Goal: Task Accomplishment & Management: Use online tool/utility

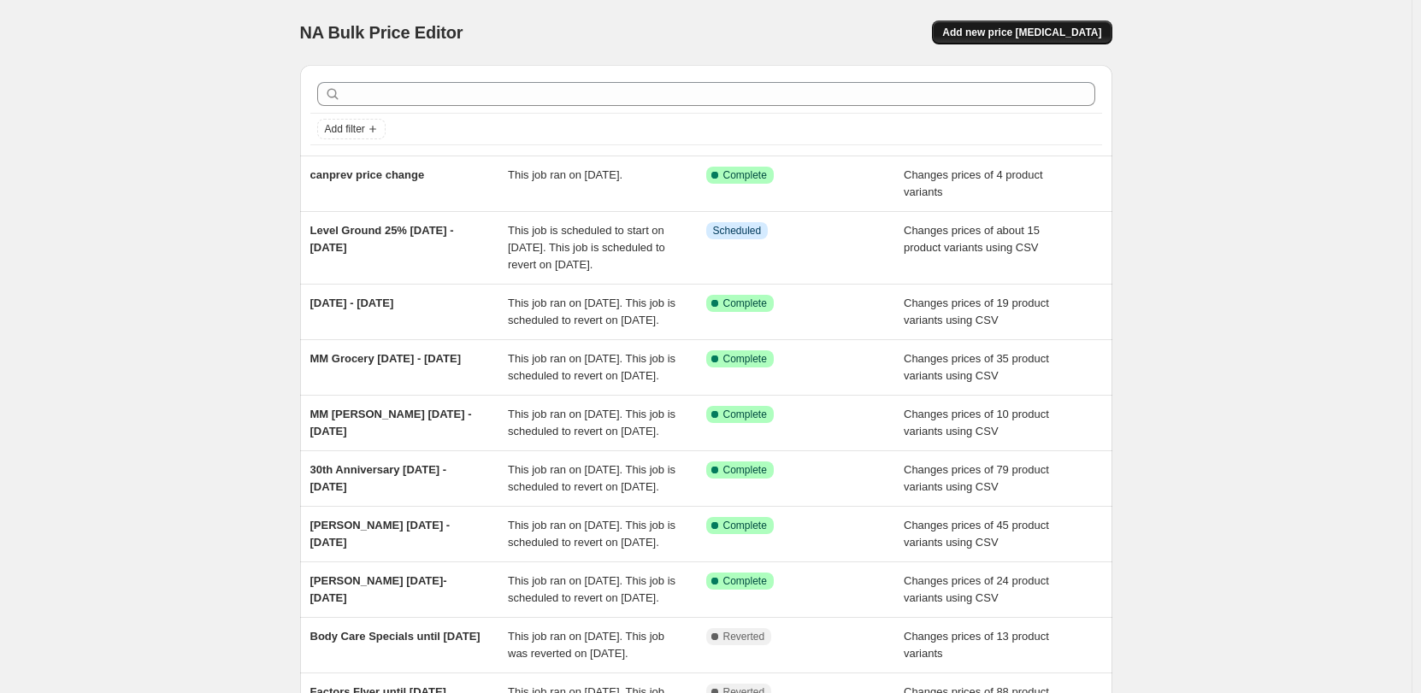
click at [1035, 27] on span "Add new price change job" at bounding box center [1021, 33] width 159 height 14
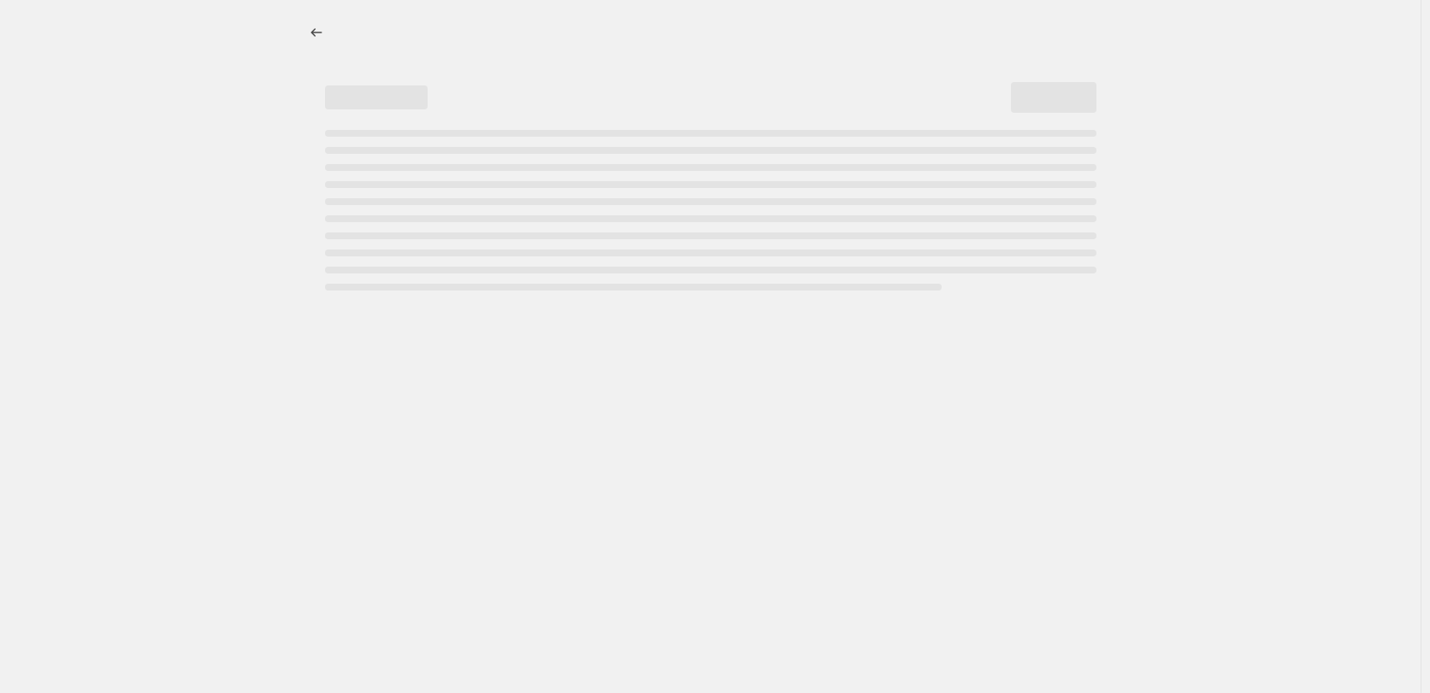
select select "percentage"
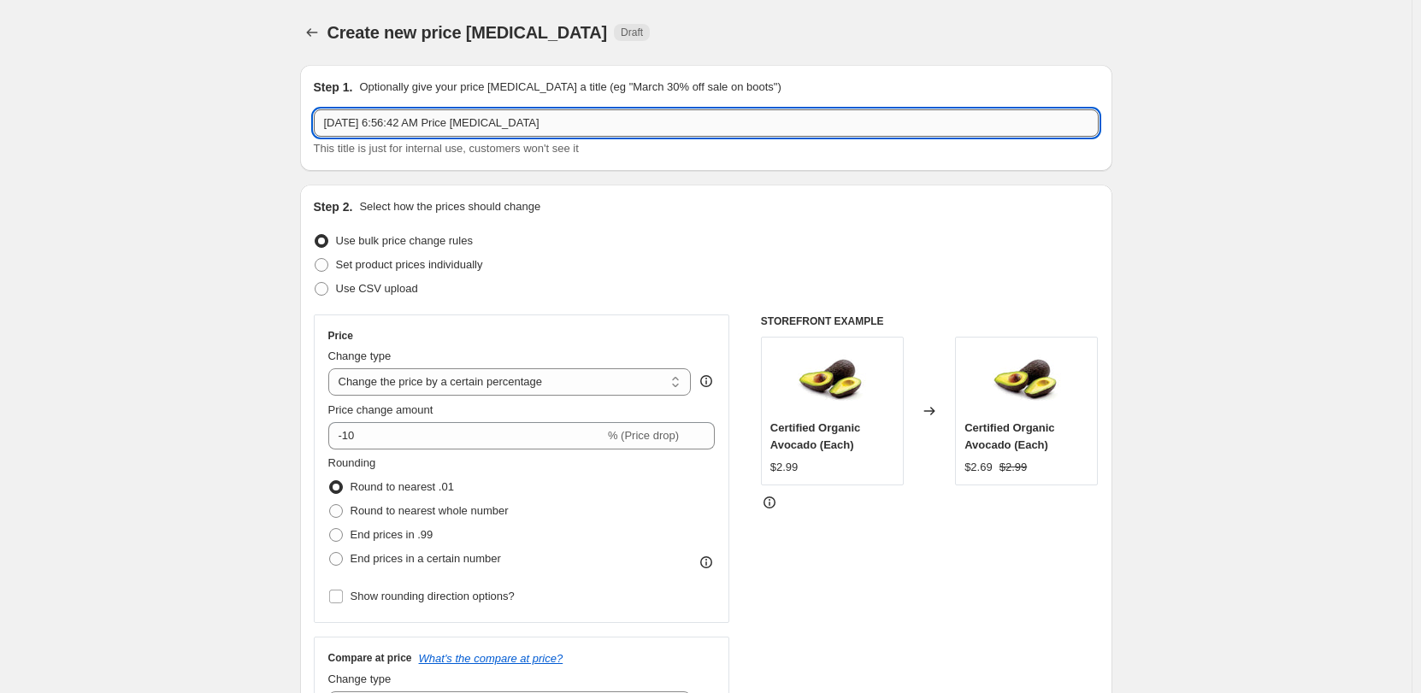
click at [541, 121] on input "Oct 1, 2025, 6:56:42 AM Price change job" at bounding box center [706, 122] width 785 height 27
type input "Grocery Flyer Oct 1 - 26. 2025"
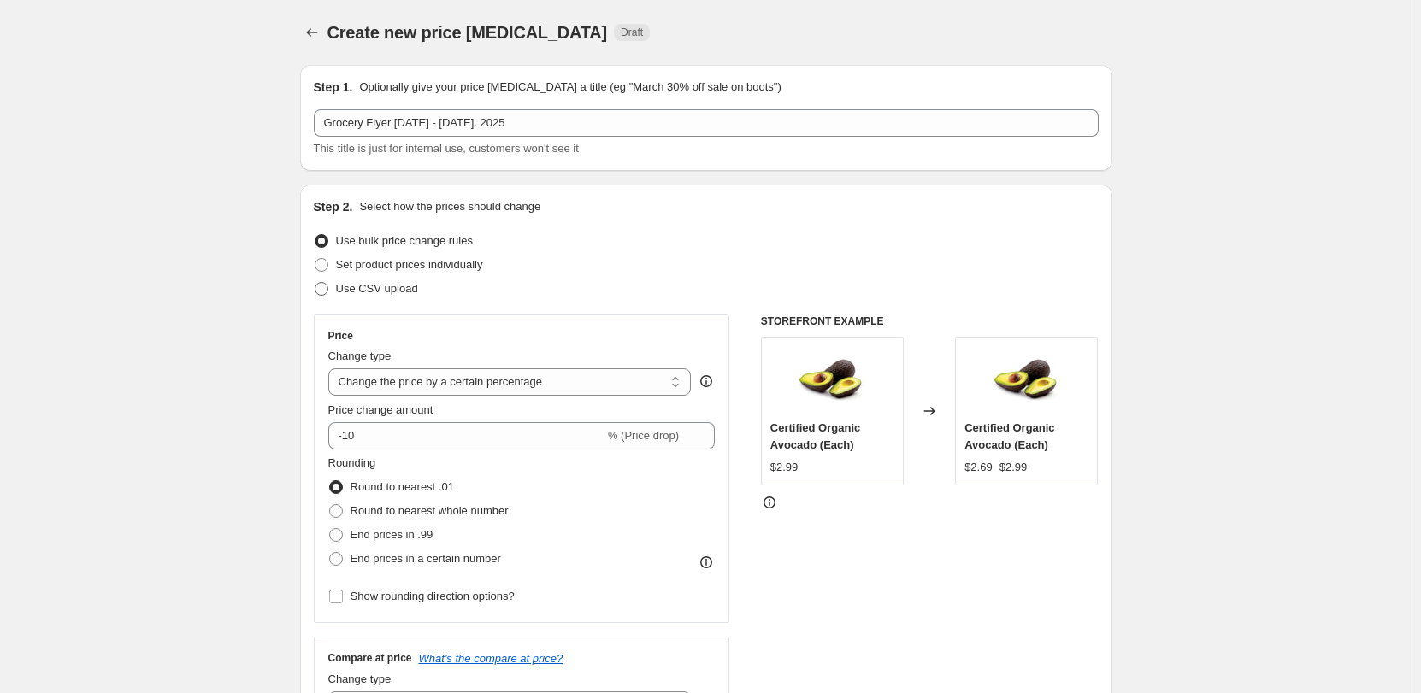
click at [334, 293] on label "Use CSV upload" at bounding box center [366, 289] width 104 height 24
click at [315, 283] on input "Use CSV upload" at bounding box center [315, 282] width 1 height 1
radio input "true"
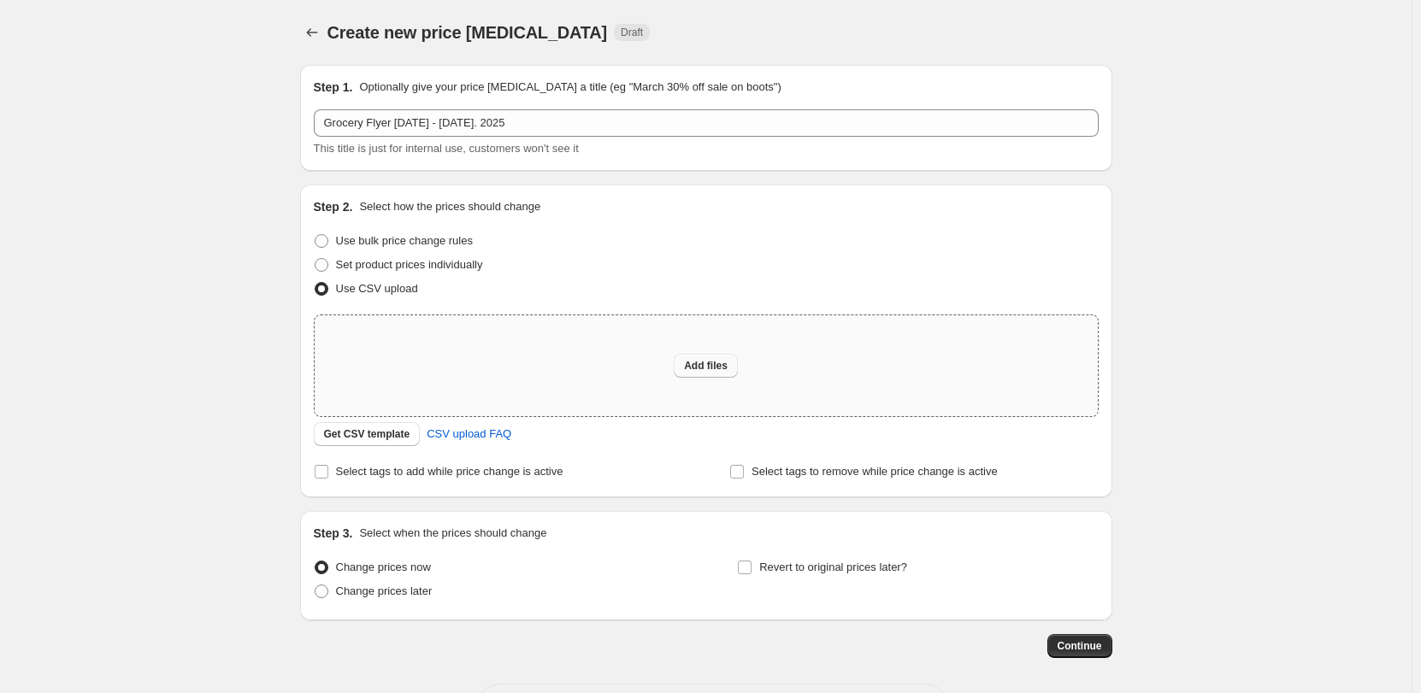
click at [738, 366] on button "Add files" at bounding box center [706, 366] width 64 height 24
type input "C:\fakepath\Oct2025 Flyer GROCERY.csv"
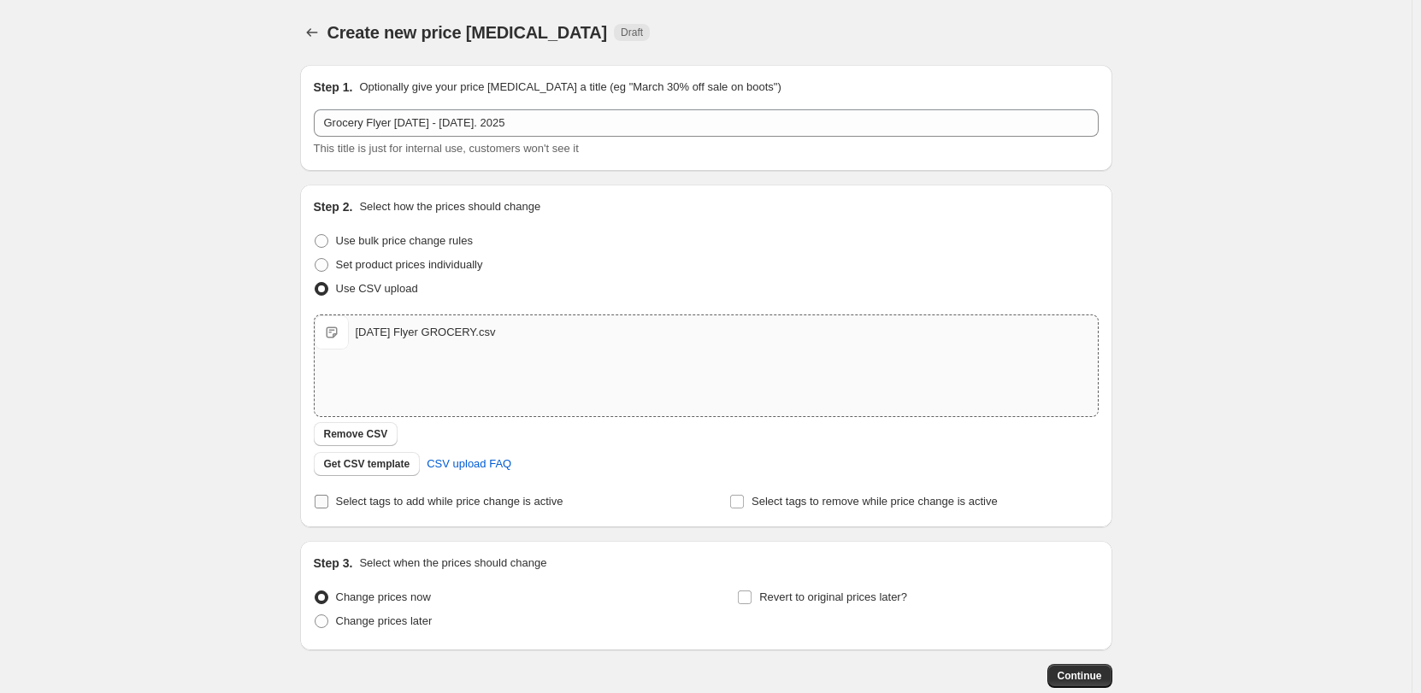
click at [374, 498] on span "Select tags to add while price change is active" at bounding box center [449, 501] width 227 height 13
click at [328, 498] on input "Select tags to add while price change is active" at bounding box center [322, 502] width 14 height 14
checkbox input "true"
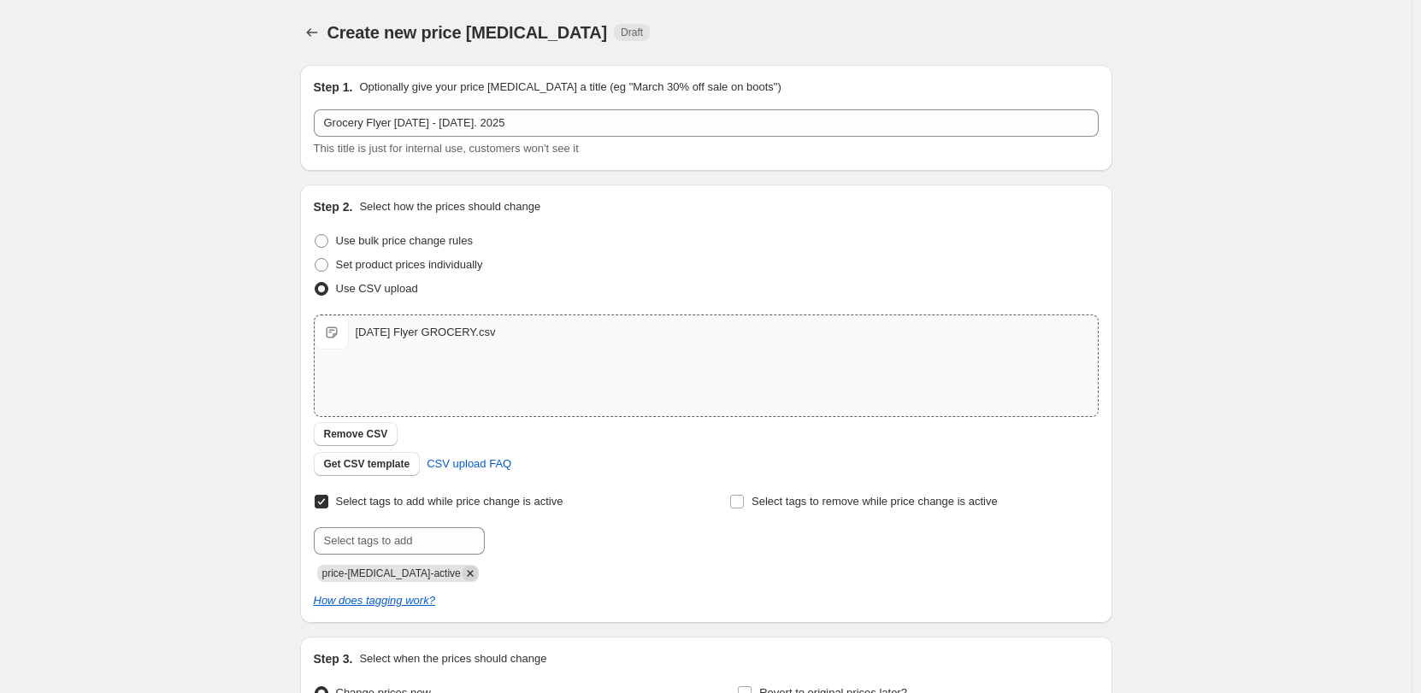
click at [467, 574] on icon "Remove price-change-job-active" at bounding box center [470, 573] width 6 height 6
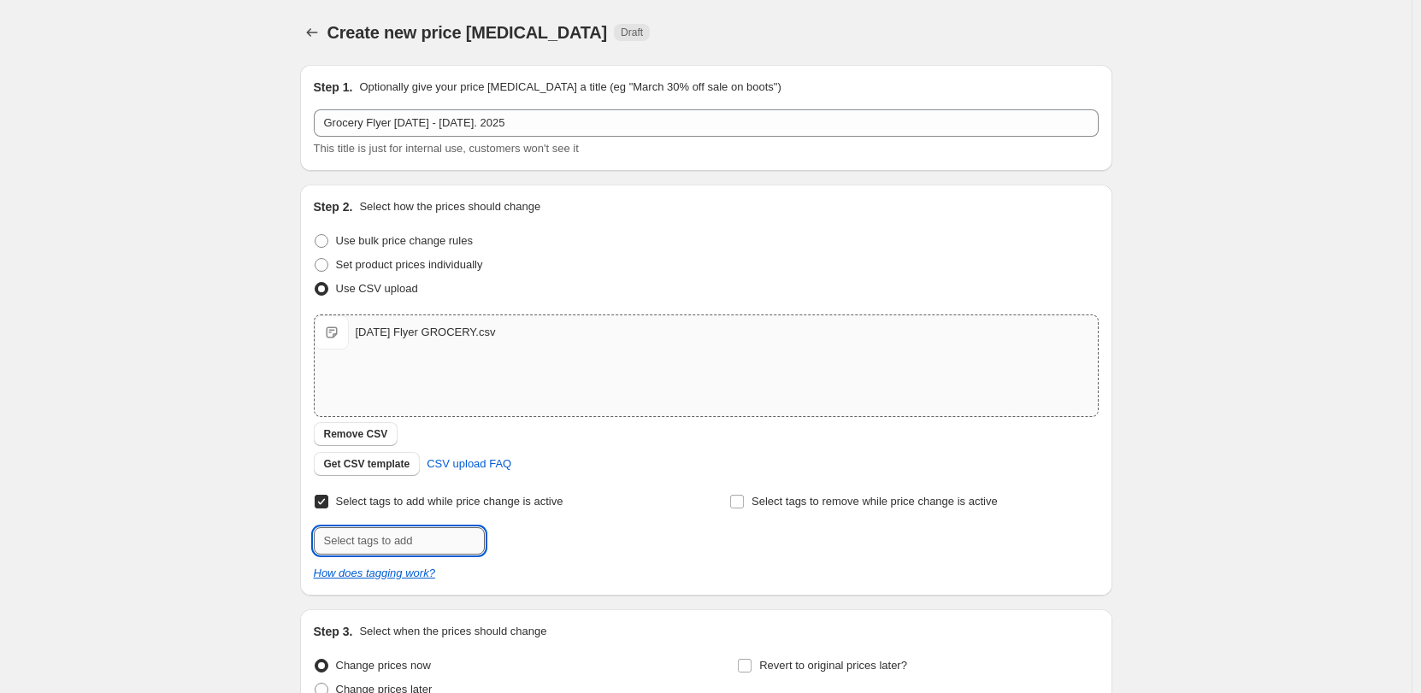
click at [424, 541] on input "text" at bounding box center [399, 541] width 171 height 27
type input "Grocery-Specials"
click at [526, 533] on span "Add Grocery-Spec..." at bounding box center [548, 540] width 98 height 14
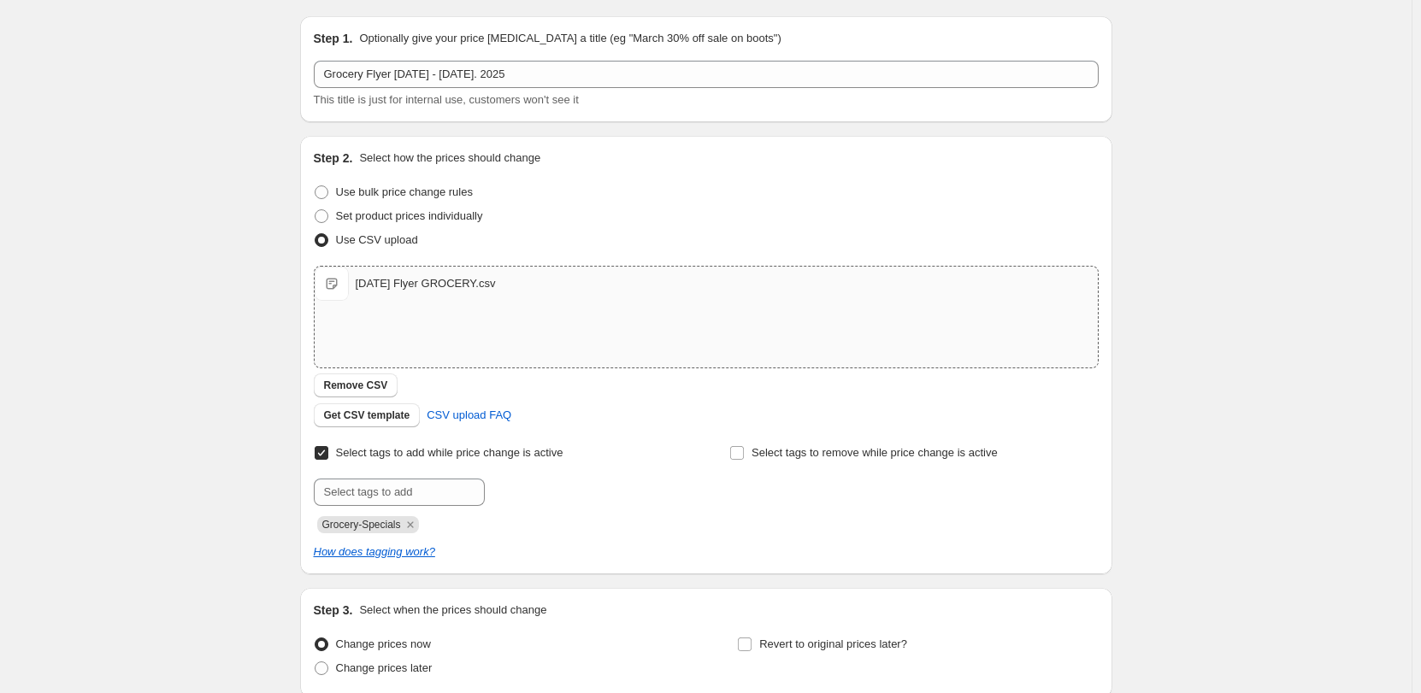
scroll to position [195, 0]
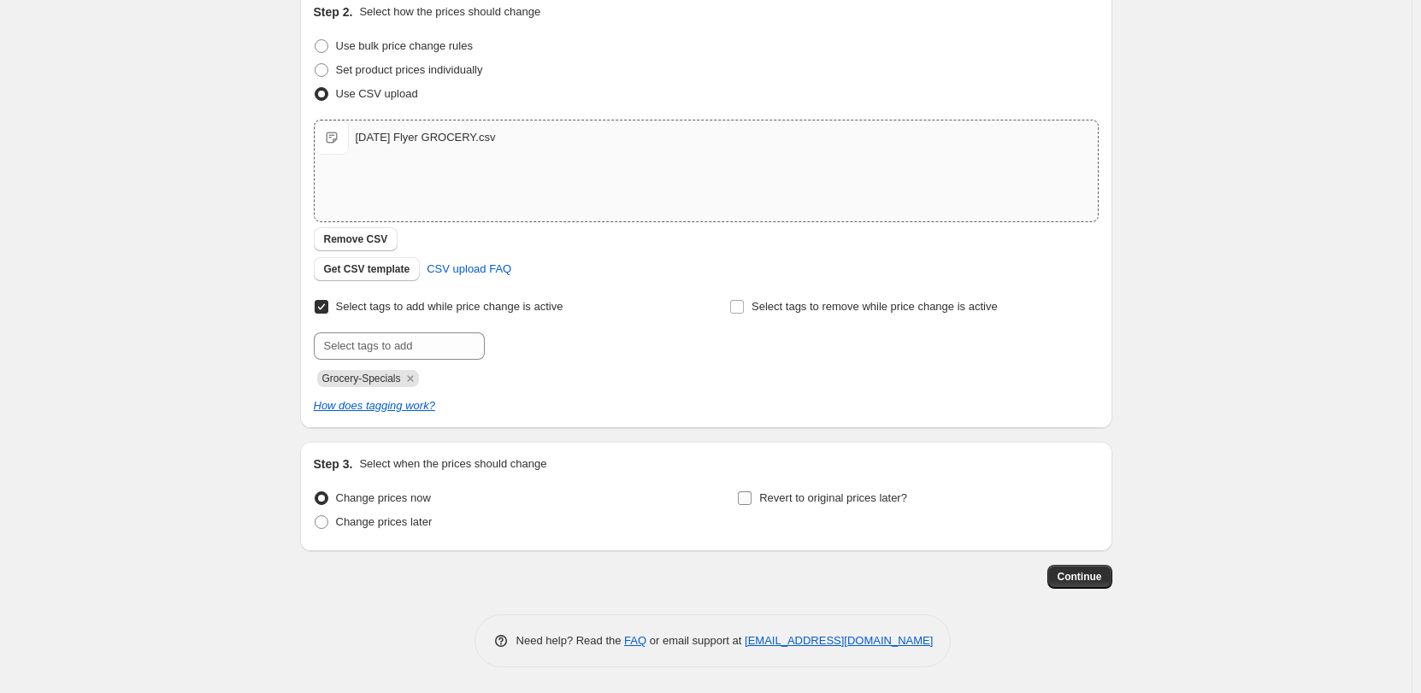
click at [807, 501] on span "Revert to original prices later?" at bounding box center [833, 498] width 148 height 13
click at [752, 501] on input "Revert to original prices later?" at bounding box center [745, 499] width 14 height 14
checkbox input "true"
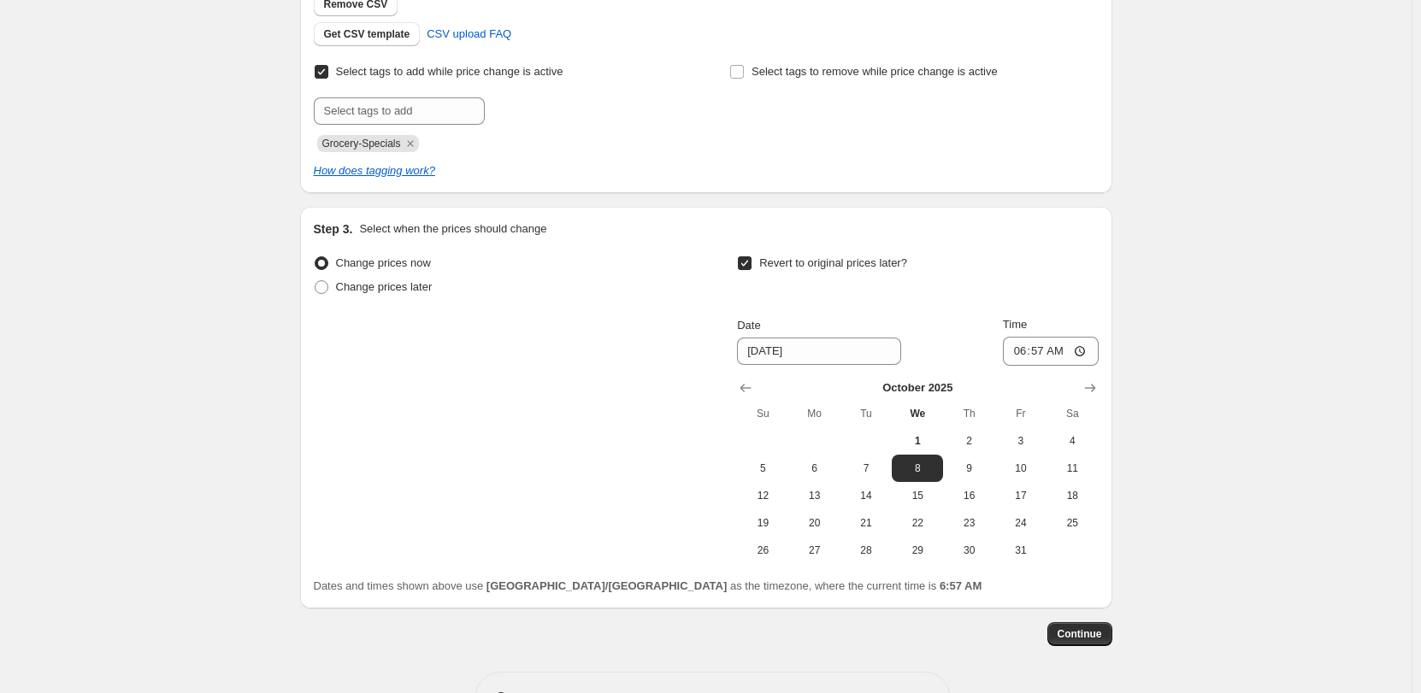
scroll to position [487, 0]
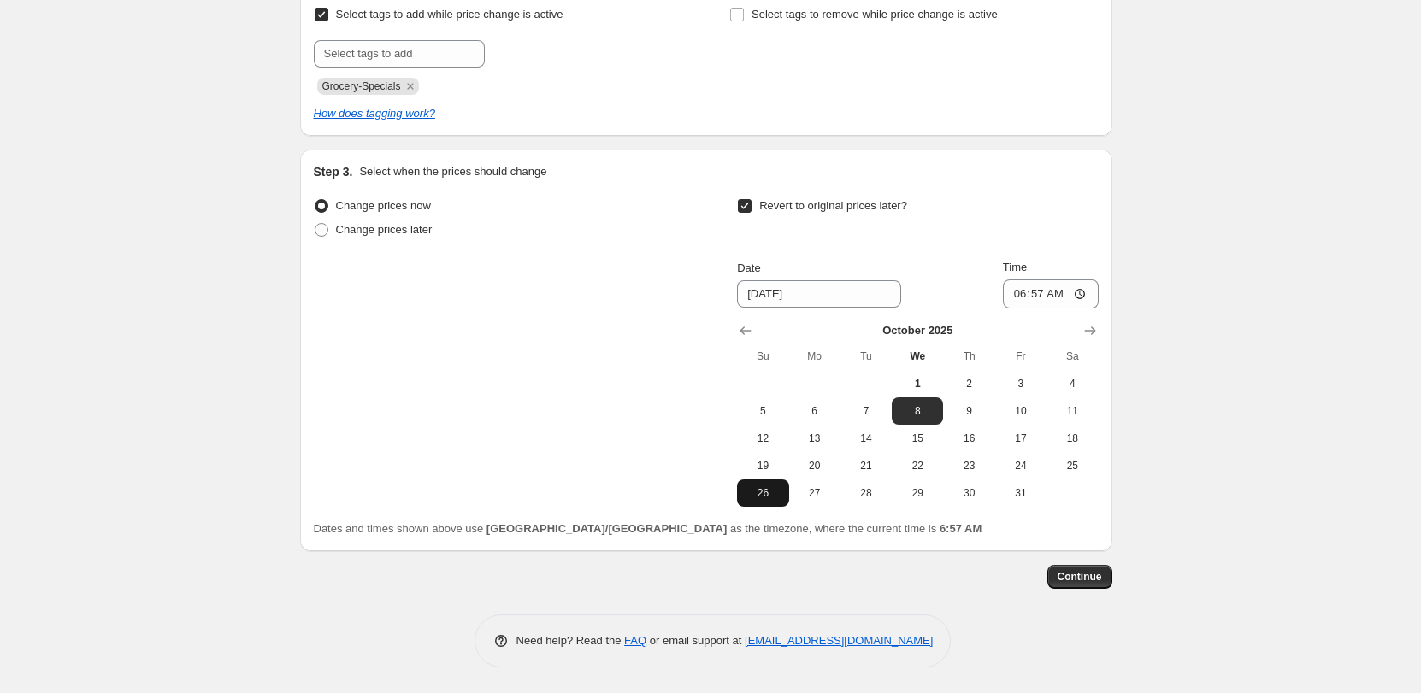
click at [770, 494] on span "26" at bounding box center [763, 493] width 38 height 14
type input "10/26/2025"
click at [1022, 294] on input "06:57" at bounding box center [1051, 294] width 96 height 29
click at [1045, 294] on input "06:57" at bounding box center [1051, 294] width 96 height 29
click at [1050, 291] on input "06:00" at bounding box center [1051, 294] width 96 height 29
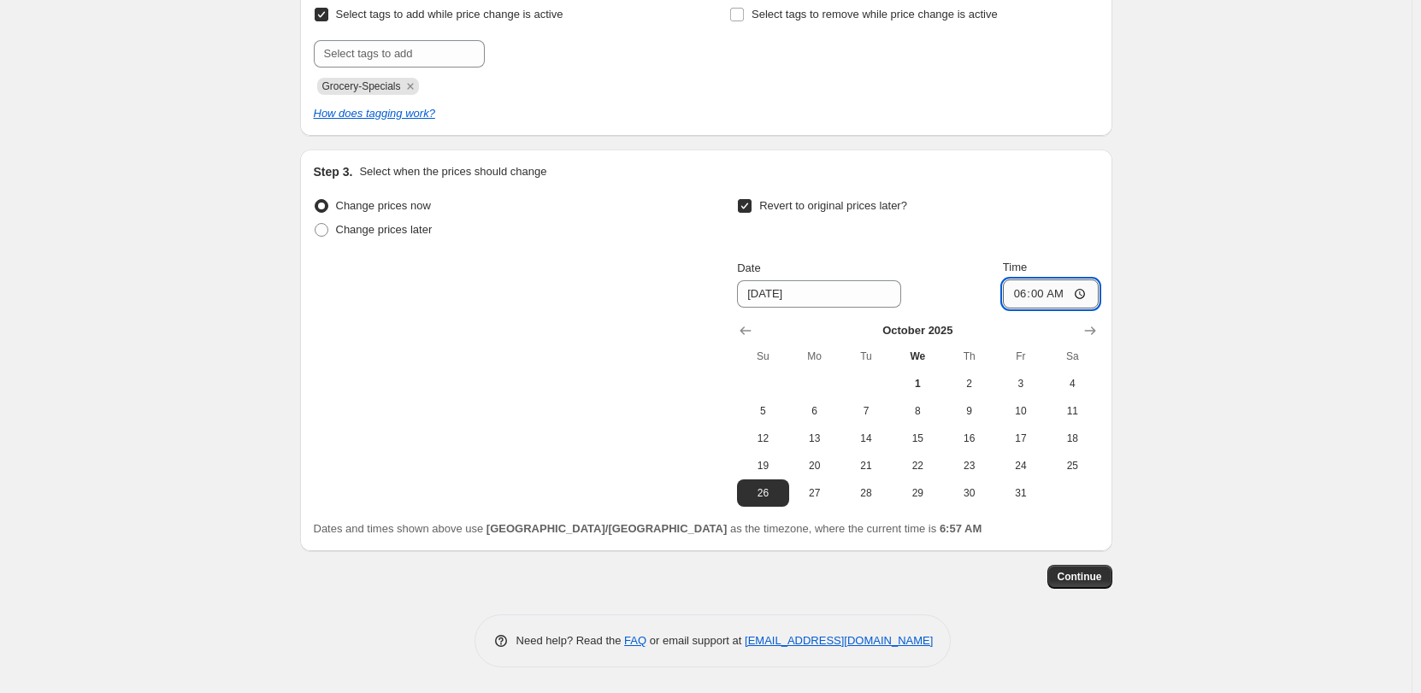
click at [1058, 295] on input "06:00" at bounding box center [1051, 294] width 96 height 29
type input "18:00"
click at [1099, 575] on span "Continue" at bounding box center [1080, 577] width 44 height 14
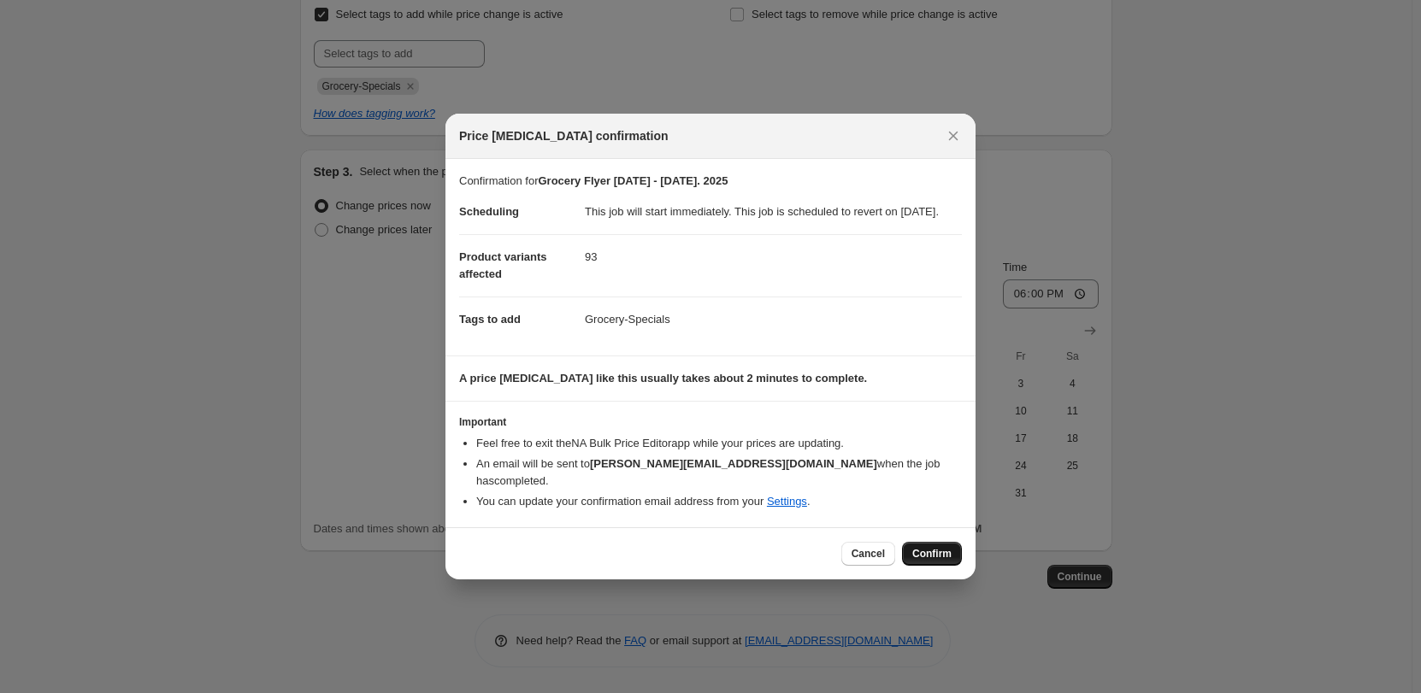
click at [936, 557] on span "Confirm" at bounding box center [931, 554] width 39 height 14
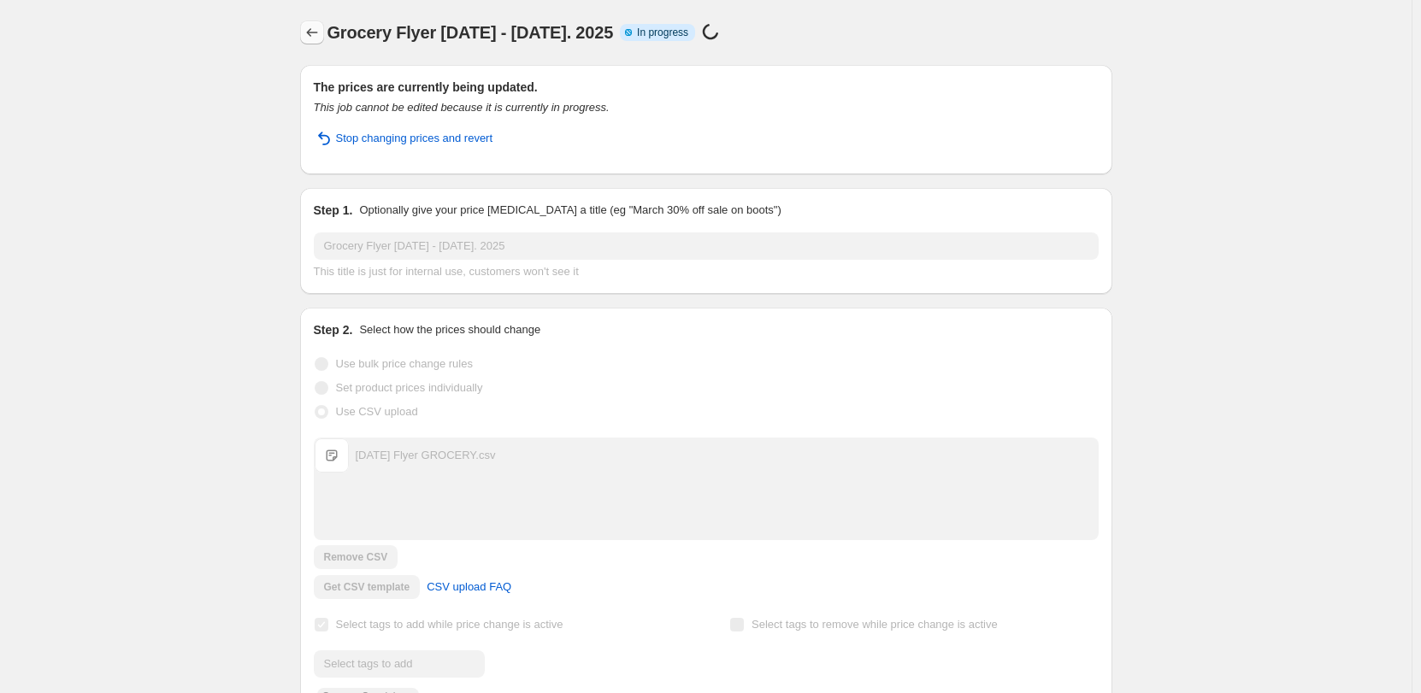
click at [312, 30] on icon "Price change jobs" at bounding box center [312, 32] width 17 height 17
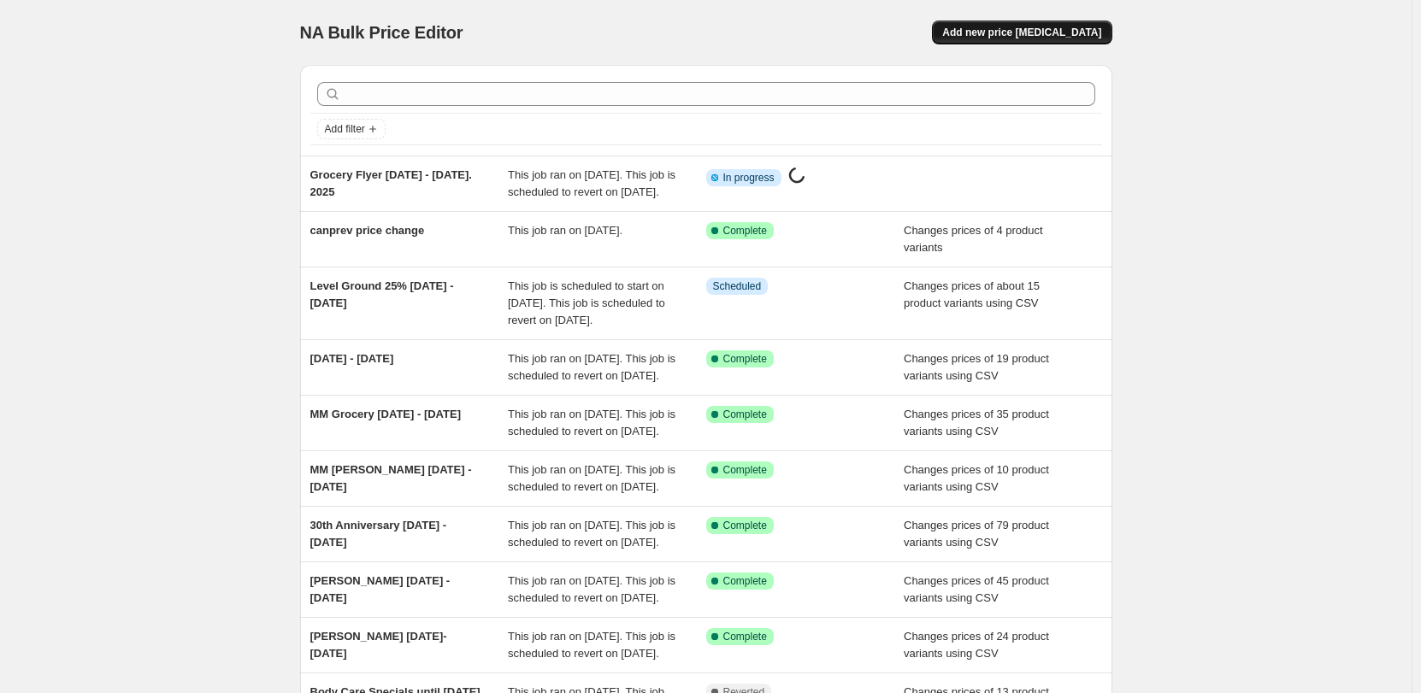
click at [1039, 28] on span "Add new price change job" at bounding box center [1021, 33] width 159 height 14
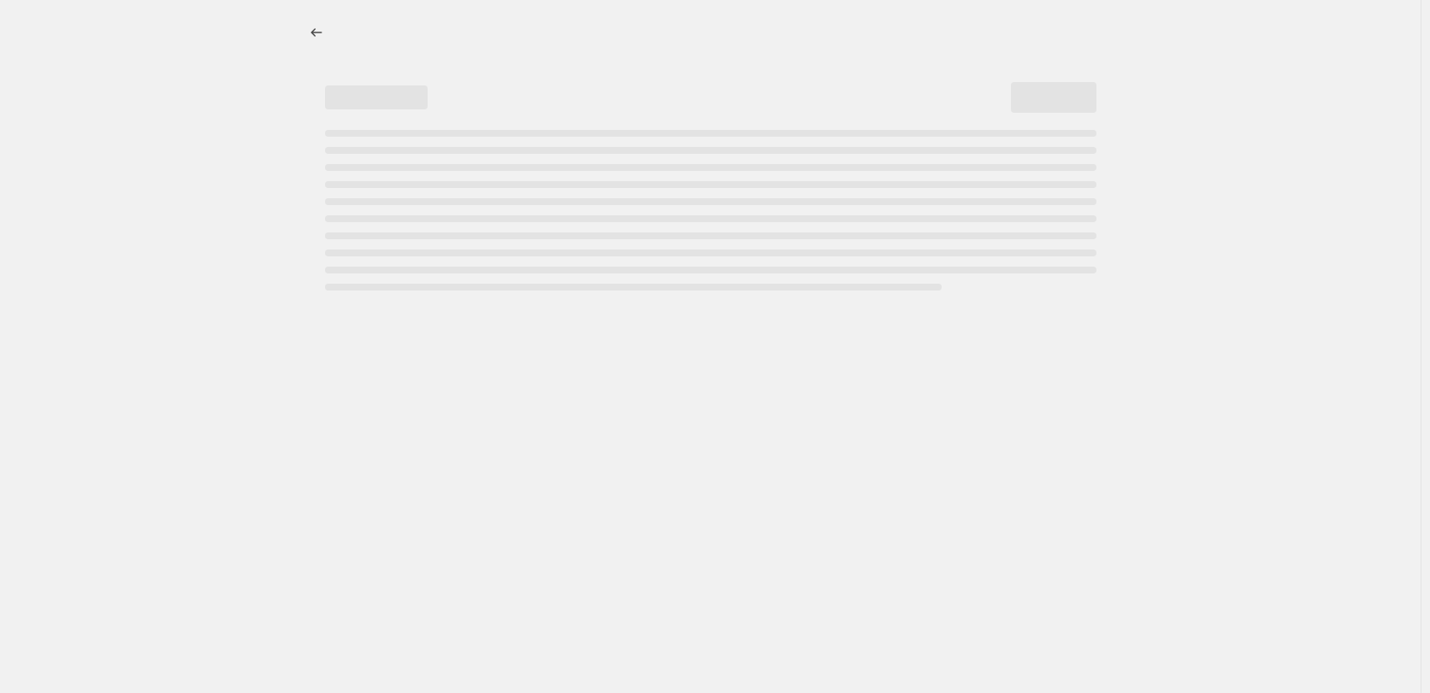
select select "percentage"
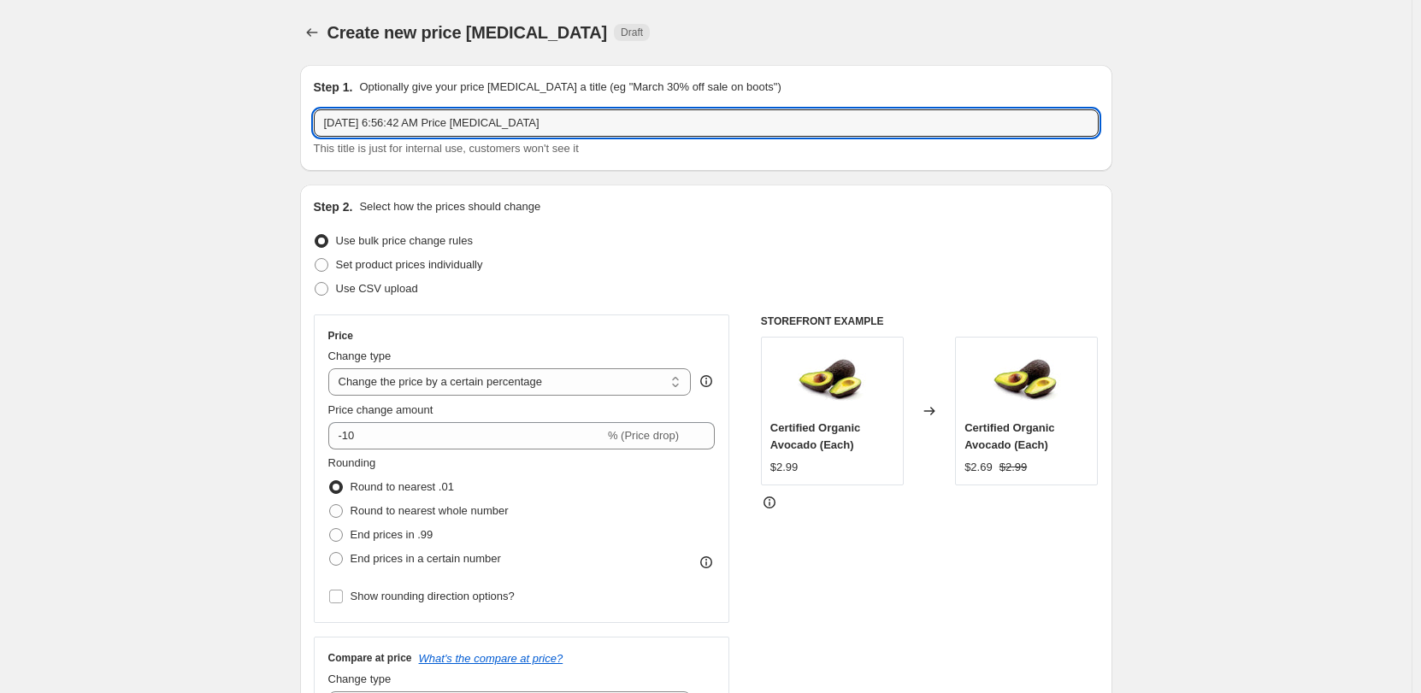
drag, startPoint x: 539, startPoint y: 120, endPoint x: 265, endPoint y: 110, distance: 273.8
click at [393, 127] on input "Oct 1, 2025, 6:56:42 AM Price change job" at bounding box center [706, 122] width 785 height 27
drag, startPoint x: 384, startPoint y: 122, endPoint x: 562, endPoint y: 144, distance: 179.1
click at [579, 131] on input "Oct 1, 2025, 6:56:42 AM Price change job" at bounding box center [706, 122] width 785 height 27
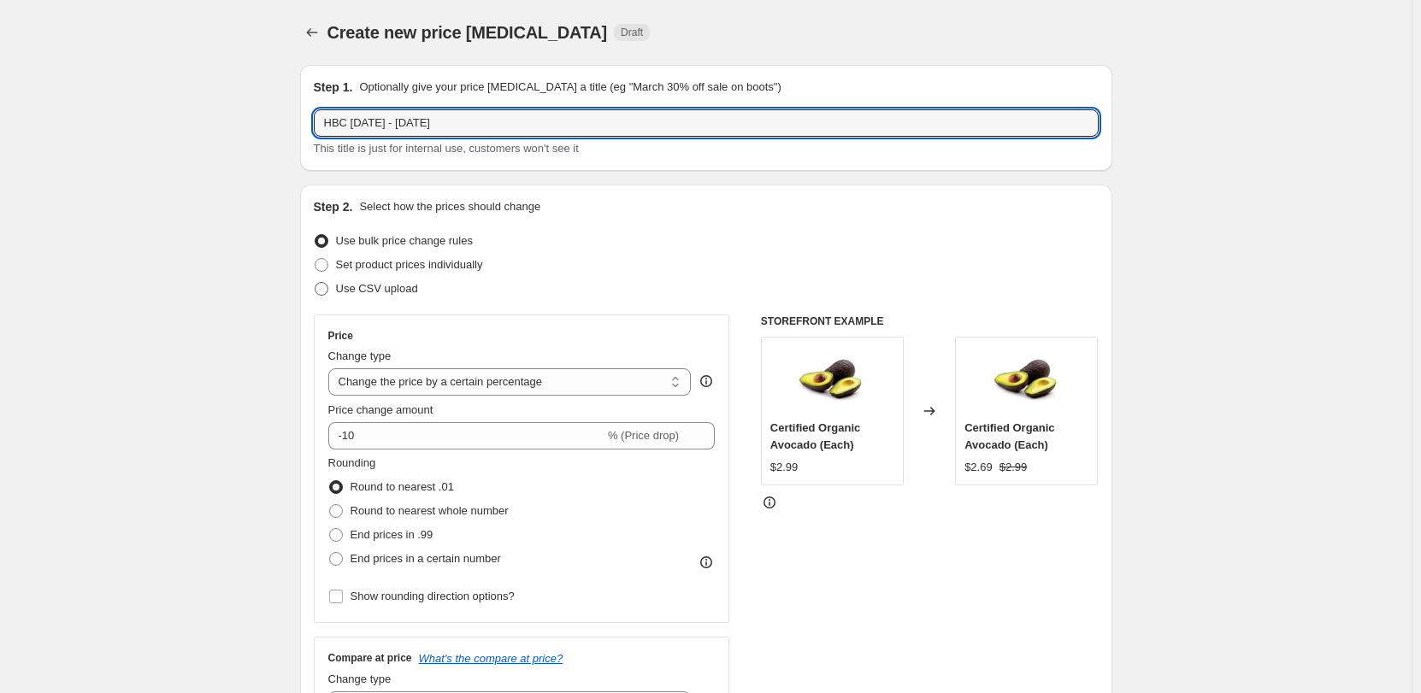
type input "HBC Oct 1 - 26, 2025"
drag, startPoint x: 331, startPoint y: 289, endPoint x: 298, endPoint y: 298, distance: 33.6
click at [328, 289] on span at bounding box center [322, 289] width 14 height 14
click at [315, 283] on input "Use CSV upload" at bounding box center [315, 282] width 1 height 1
radio input "true"
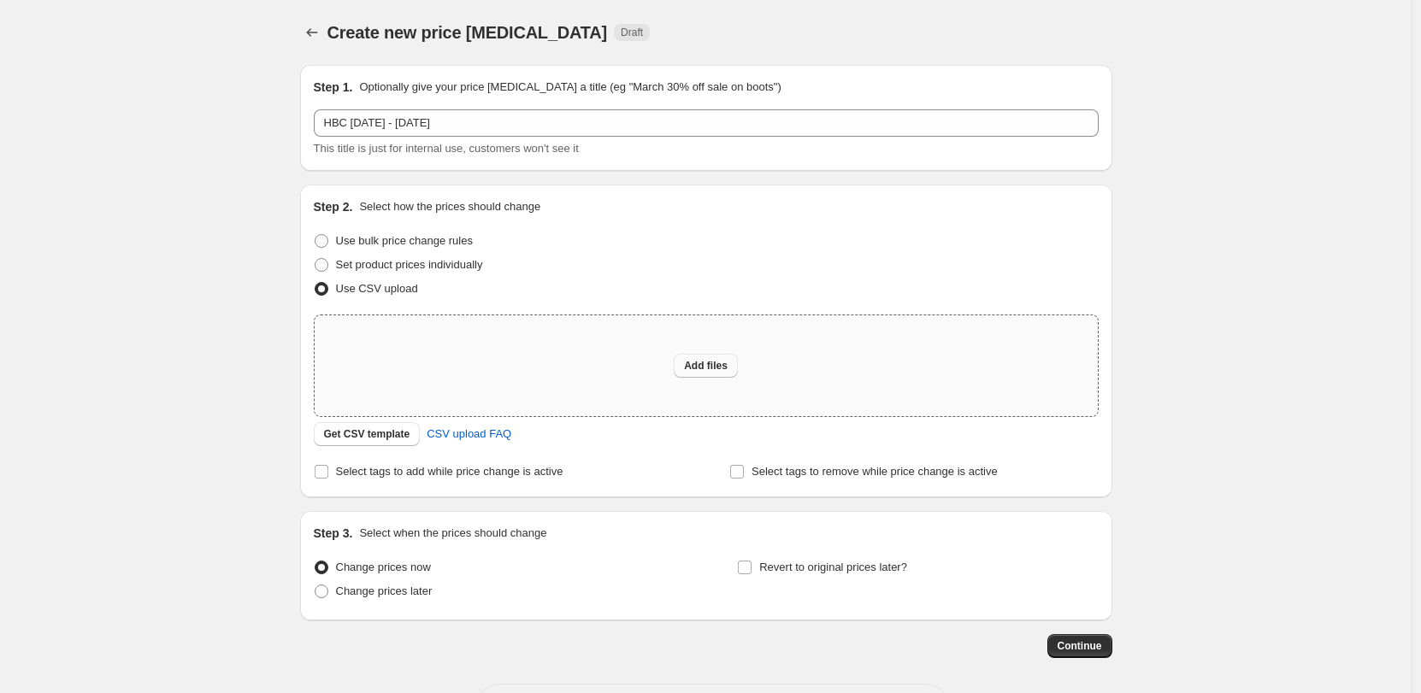
click at [704, 367] on span "Add files" at bounding box center [706, 366] width 44 height 14
type input "C:\fakepath\Oct2025 Flyer HBC.csv"
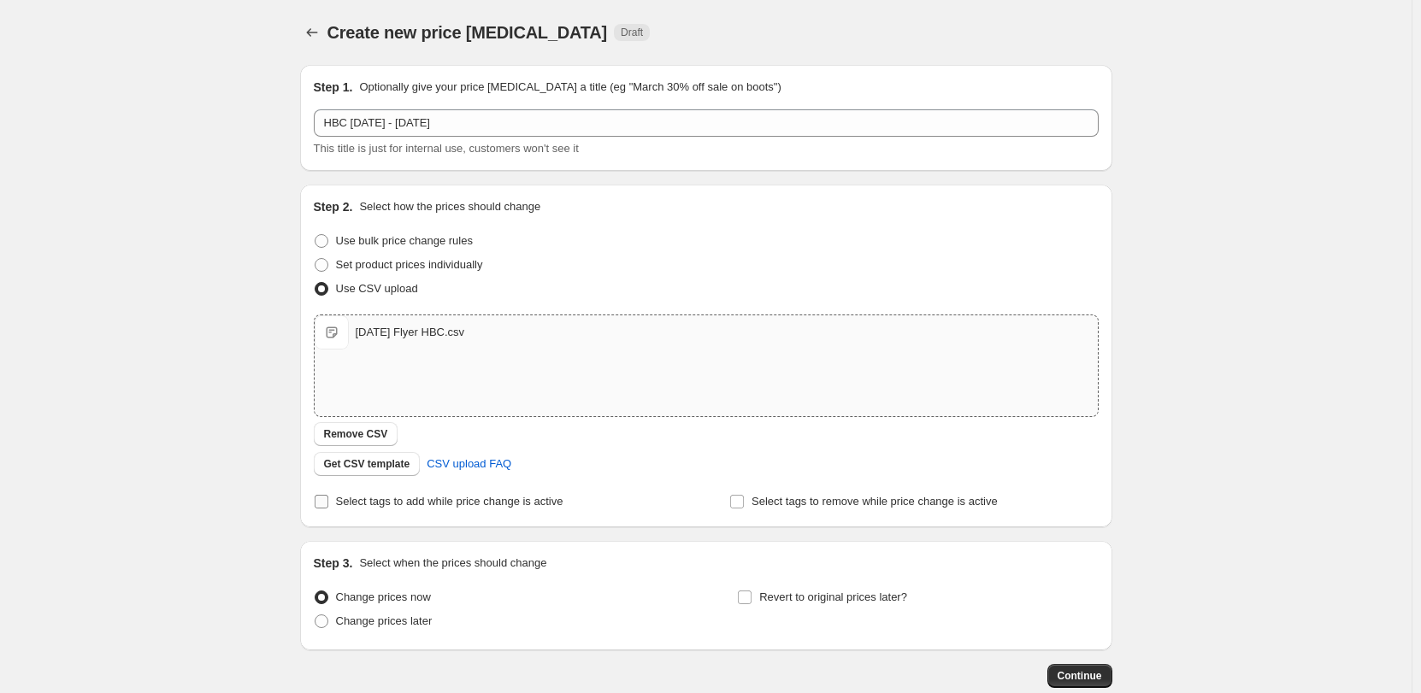
click at [351, 503] on span "Select tags to add while price change is active" at bounding box center [449, 501] width 227 height 13
click at [328, 503] on input "Select tags to add while price change is active" at bounding box center [322, 502] width 14 height 14
checkbox input "true"
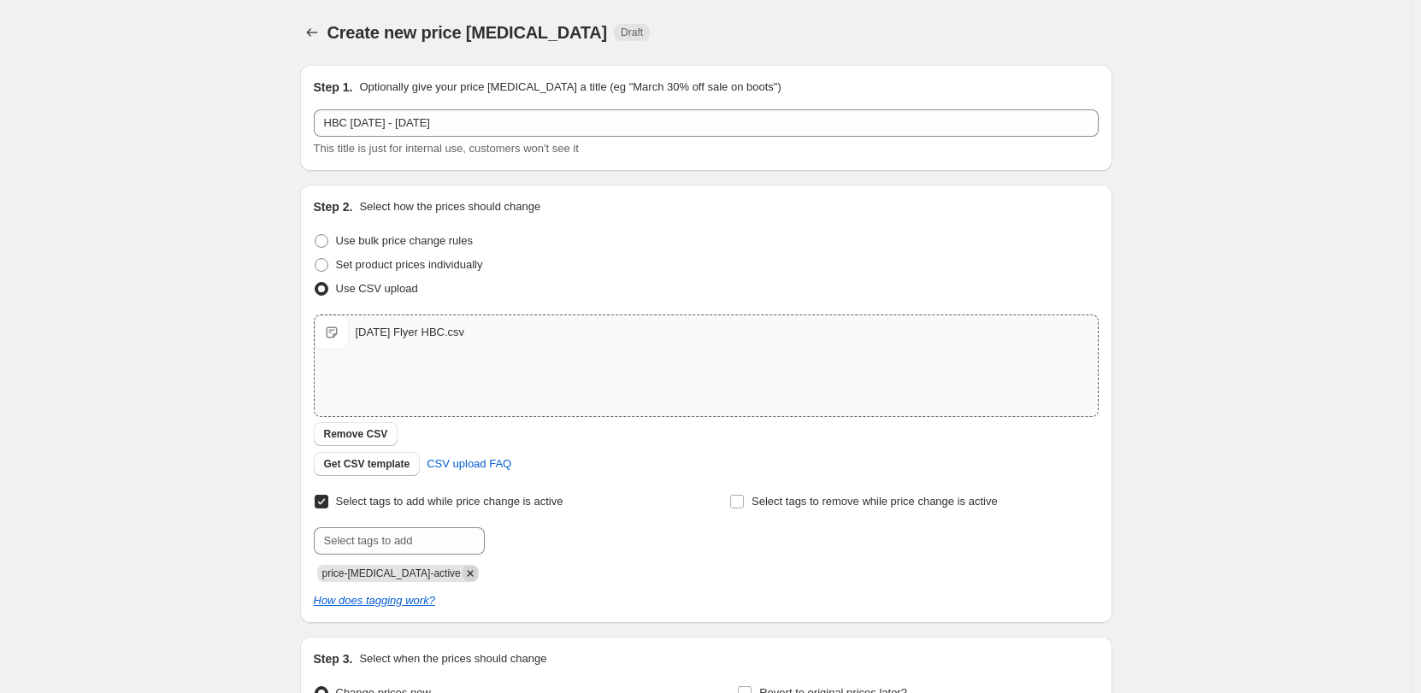
click at [463, 575] on icon "Remove price-change-job-active" at bounding box center [470, 573] width 15 height 15
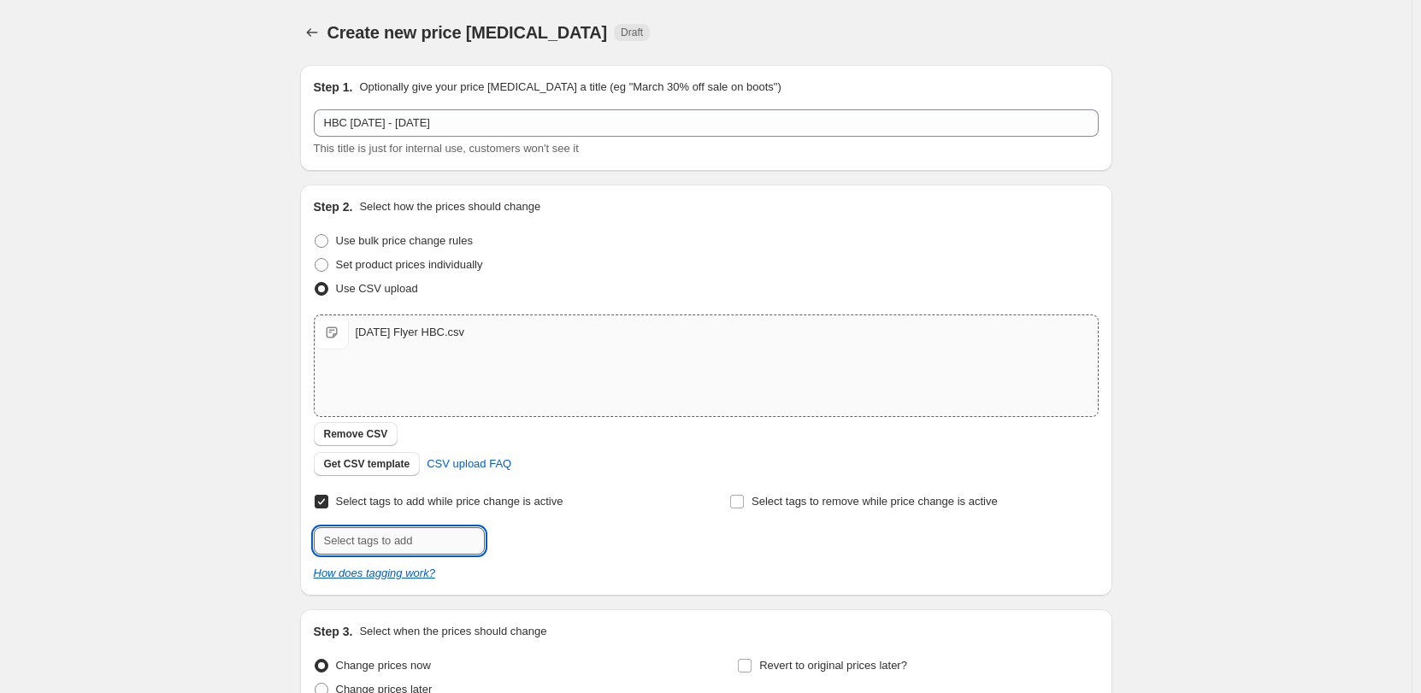
click at [417, 540] on input "text" at bounding box center [399, 541] width 171 height 27
type input "Supplement-Specials"
click at [562, 534] on span "Supplement-S..." at bounding box center [561, 540] width 78 height 12
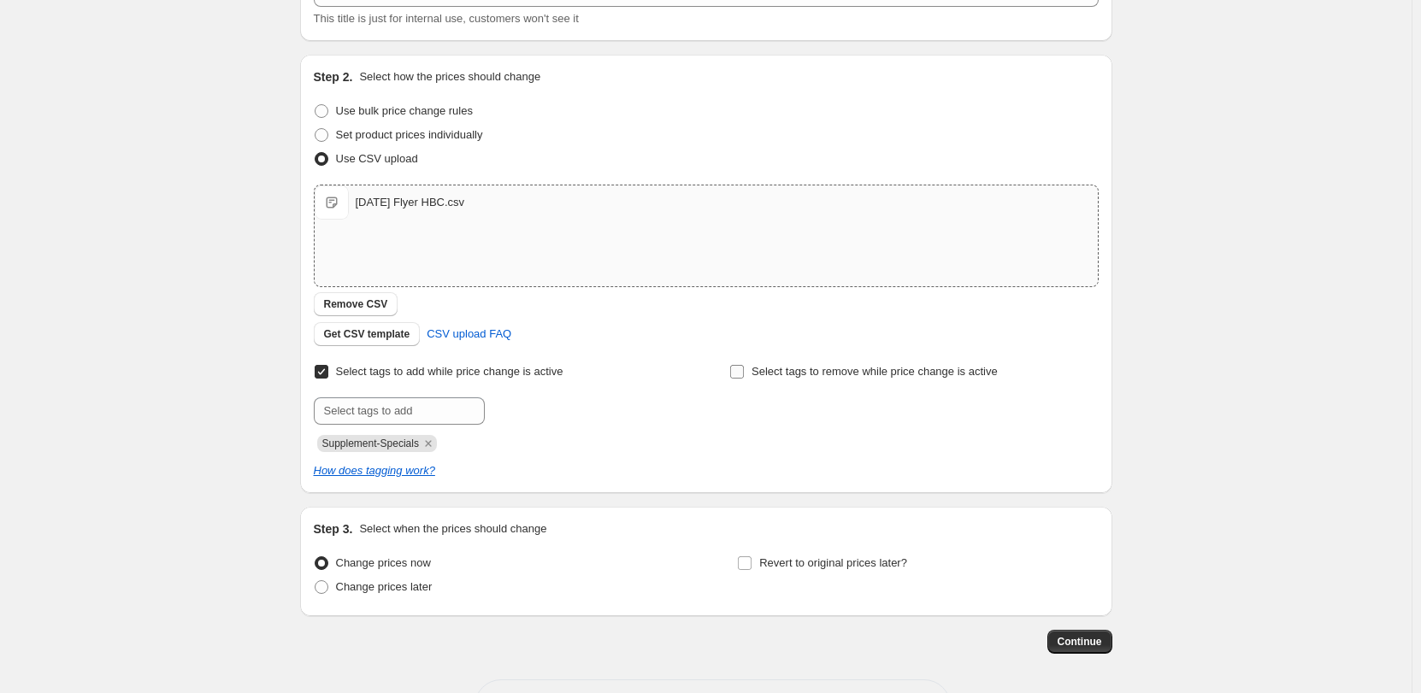
scroll to position [195, 0]
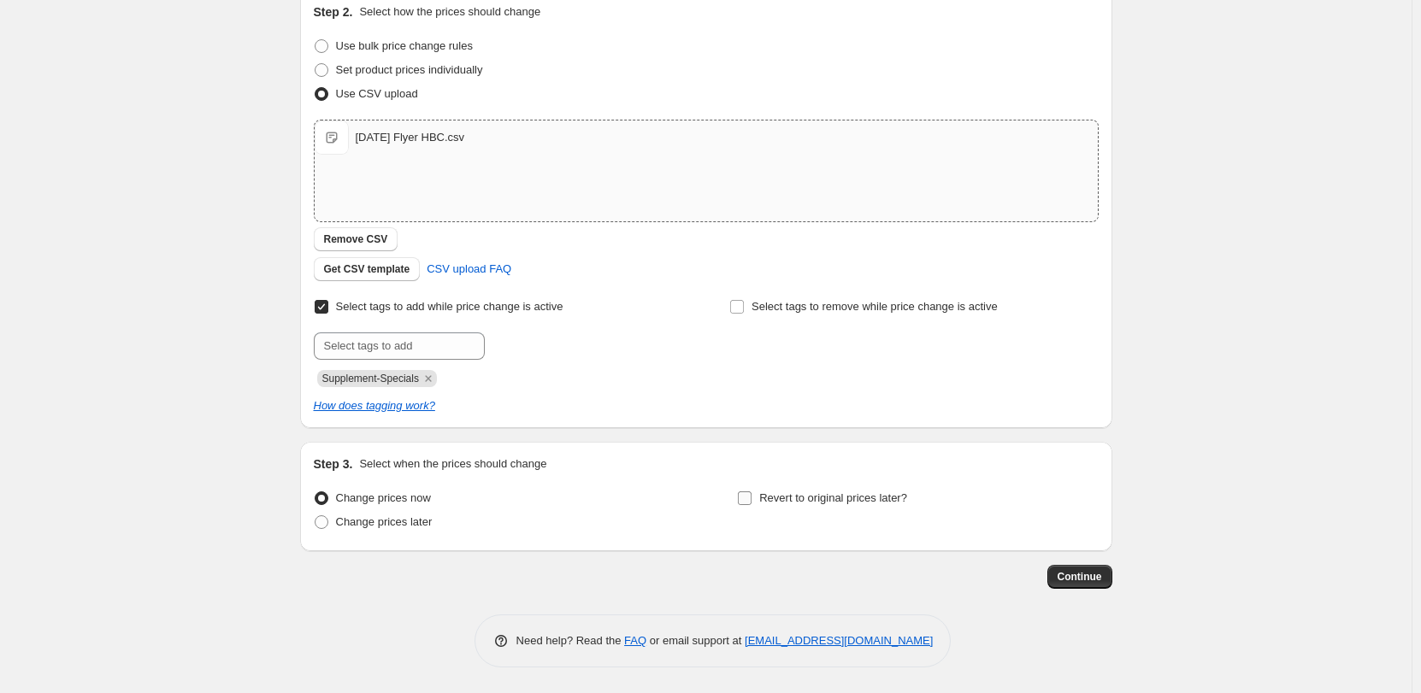
click at [839, 501] on span "Revert to original prices later?" at bounding box center [833, 498] width 148 height 13
click at [752, 501] on input "Revert to original prices later?" at bounding box center [745, 499] width 14 height 14
checkbox input "true"
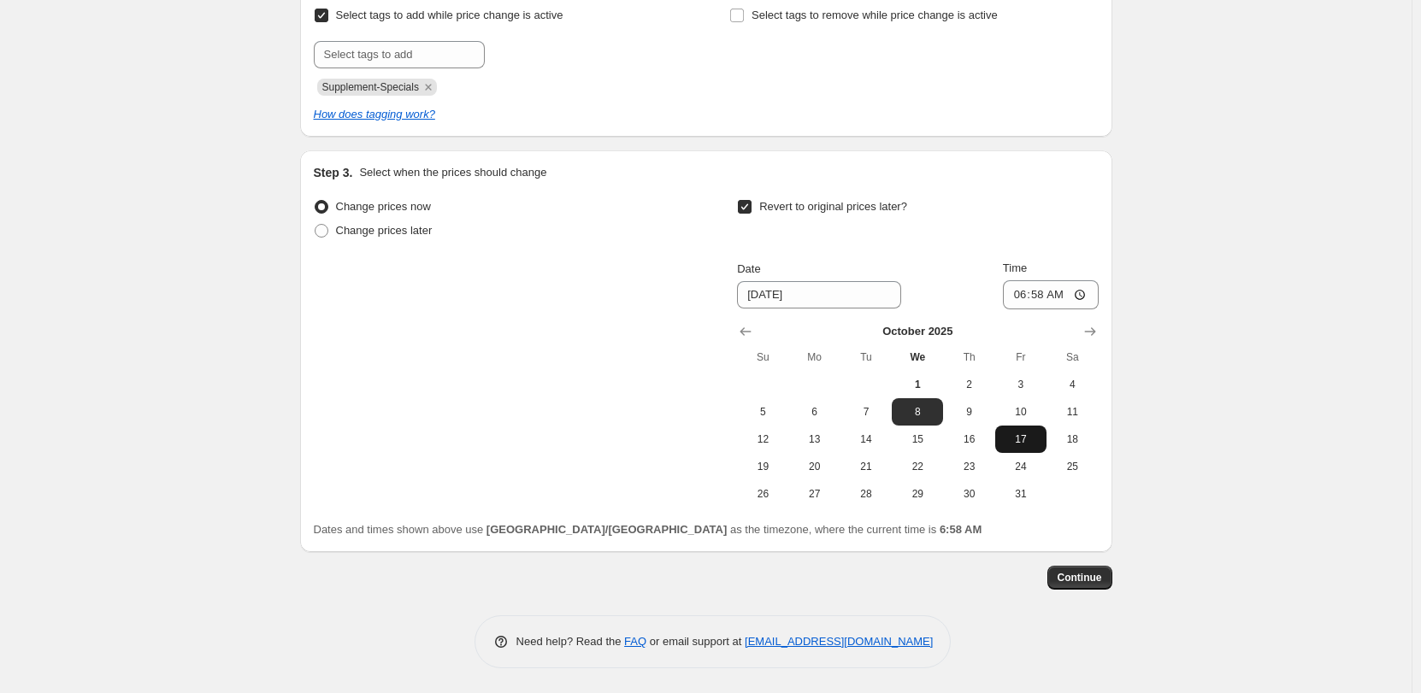
scroll to position [487, 0]
click at [768, 498] on span "26" at bounding box center [763, 493] width 38 height 14
type input "10/26/2025"
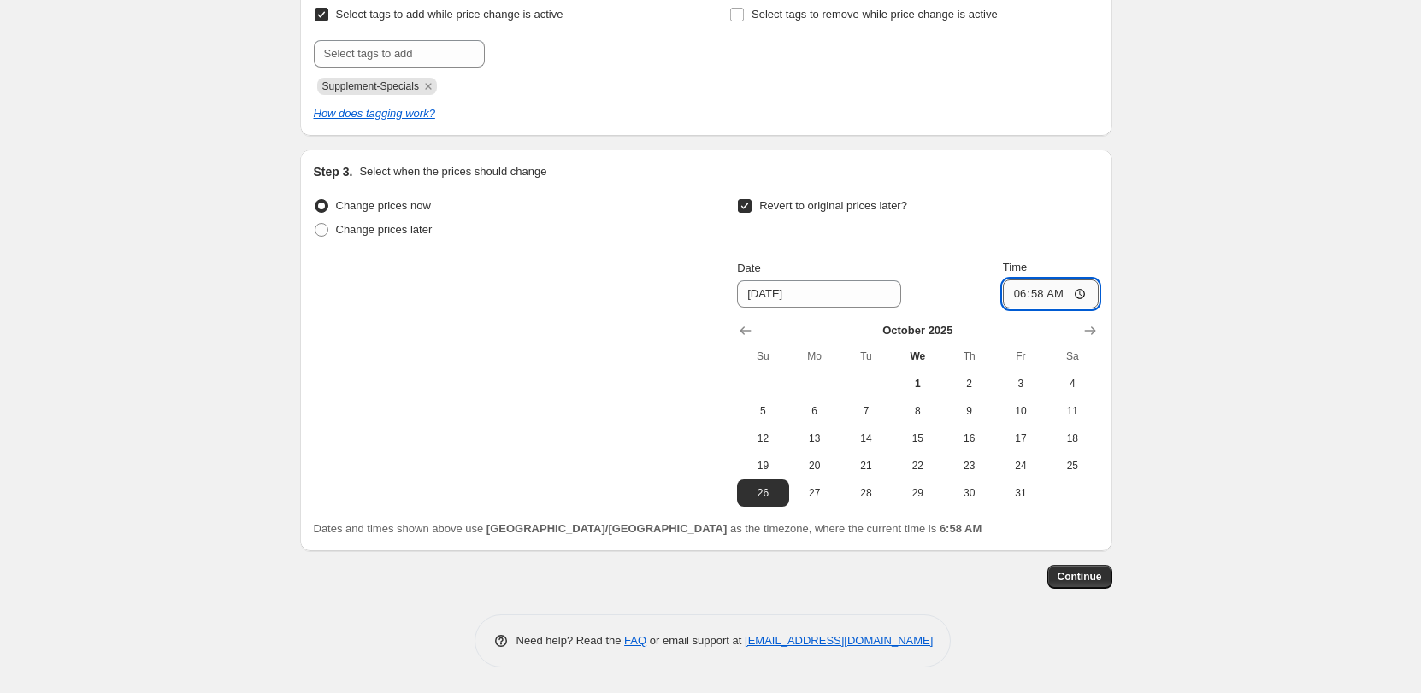
click at [1038, 294] on input "06:58" at bounding box center [1051, 294] width 96 height 29
click at [1058, 296] on input "06:00" at bounding box center [1051, 294] width 96 height 29
type input "18:00"
click at [1082, 583] on button "Continue" at bounding box center [1079, 577] width 65 height 24
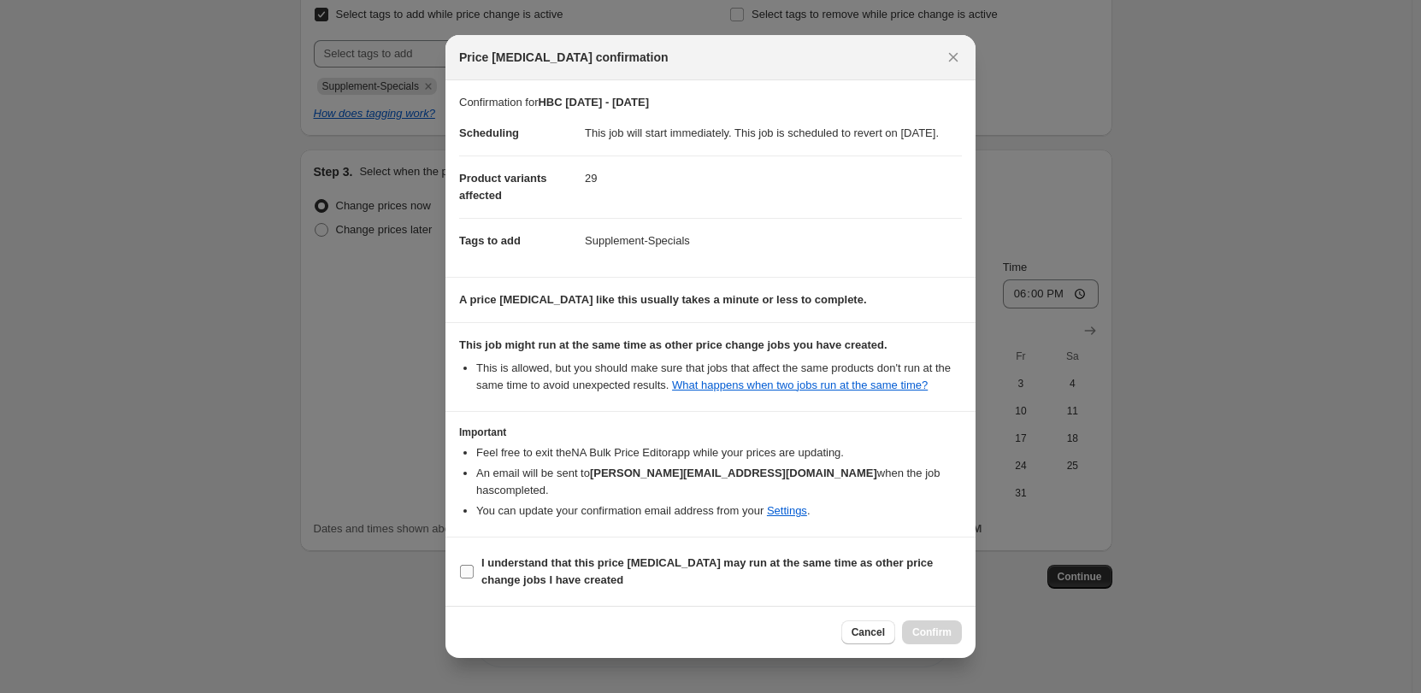
click at [569, 561] on b "I understand that this price change job may run at the same time as other price…" at bounding box center [706, 572] width 451 height 30
click at [474, 565] on input "I understand that this price change job may run at the same time as other price…" at bounding box center [467, 572] width 14 height 14
checkbox input "true"
click at [929, 629] on span "Confirm" at bounding box center [931, 633] width 39 height 14
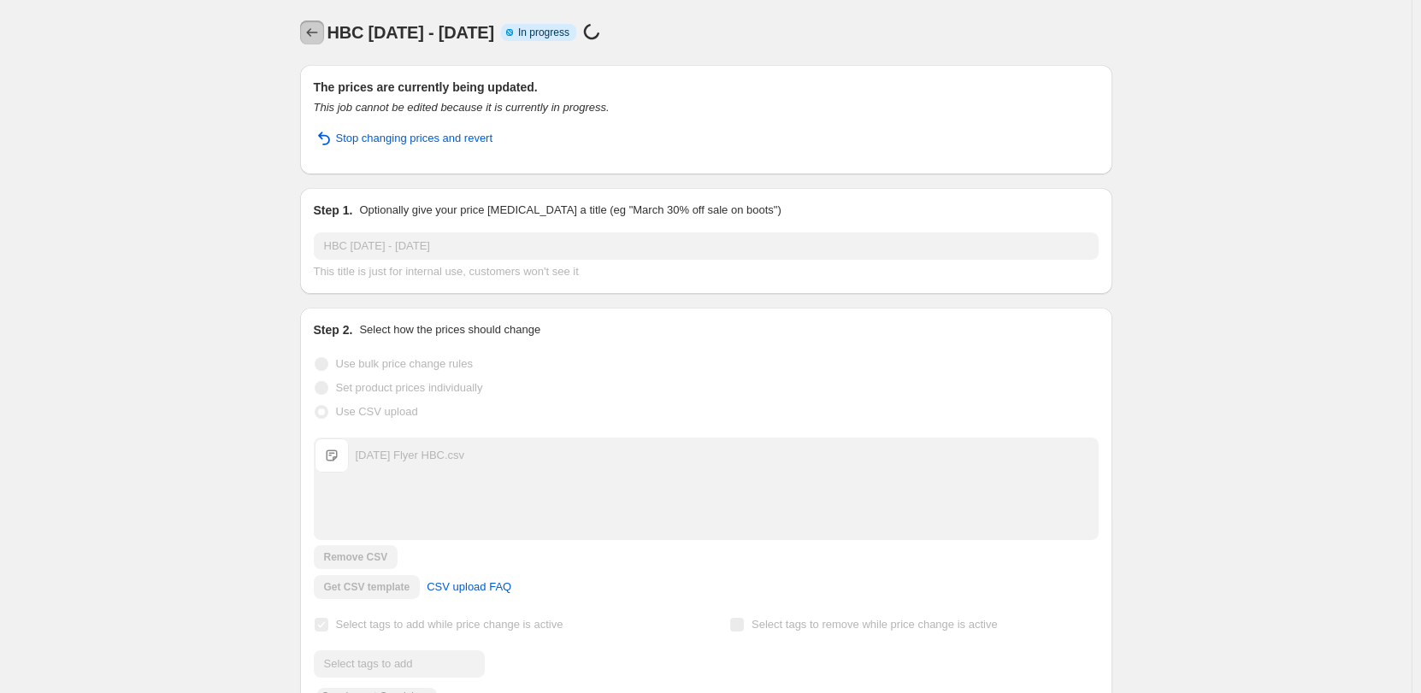
click at [311, 32] on icon "Price change jobs" at bounding box center [312, 32] width 17 height 17
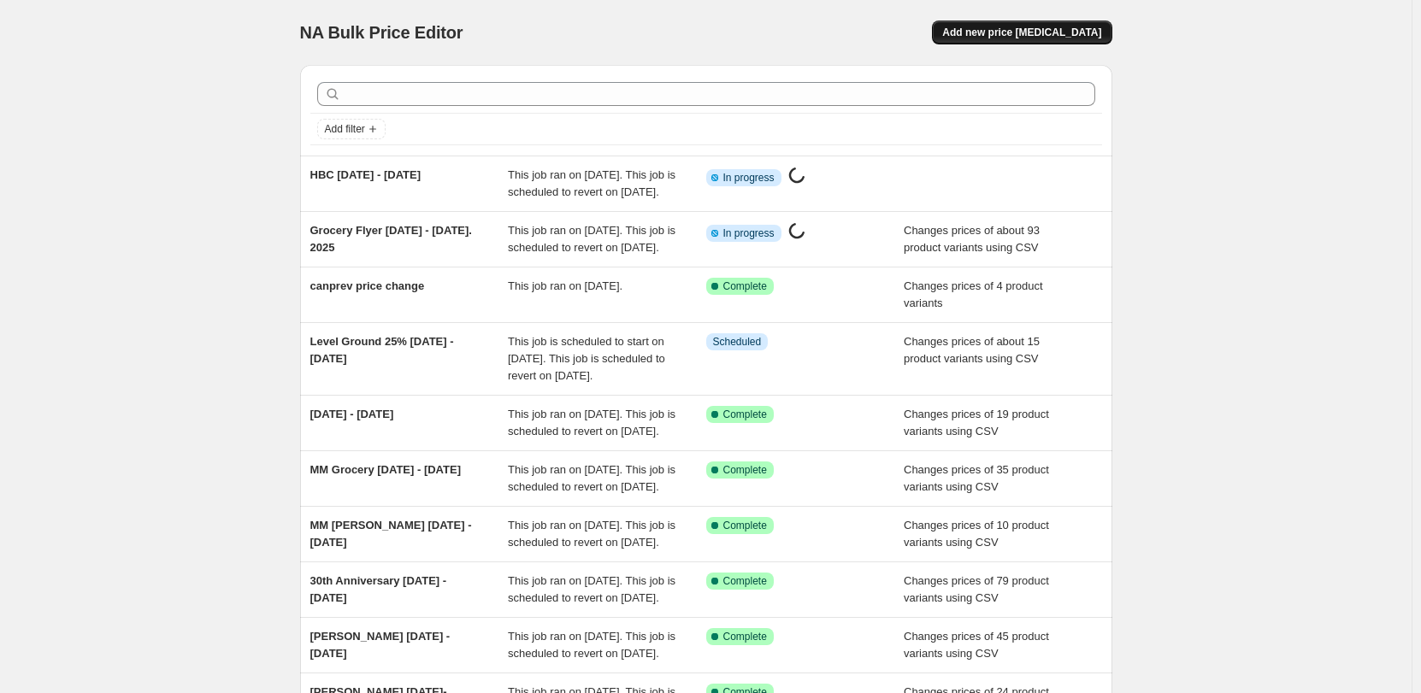
click at [1052, 30] on span "Add new price change job" at bounding box center [1021, 33] width 159 height 14
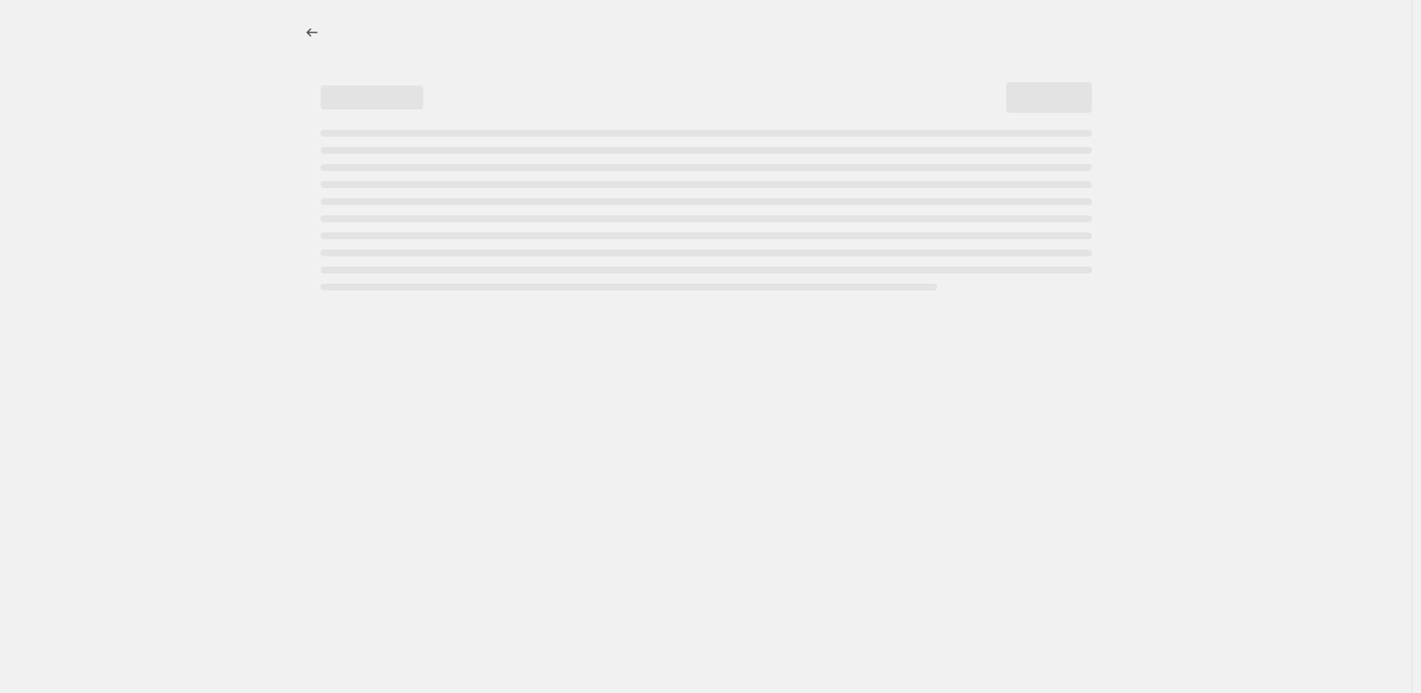
select select "percentage"
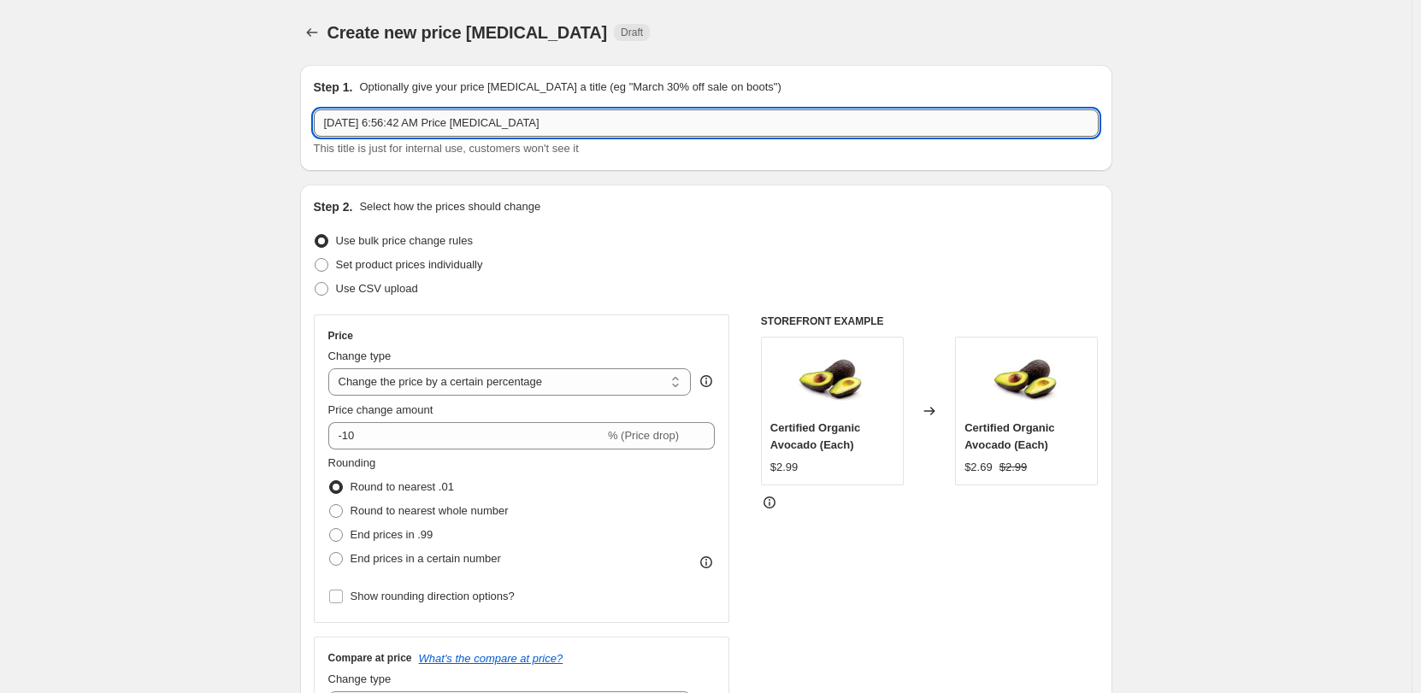
drag, startPoint x: 383, startPoint y: 125, endPoint x: 596, endPoint y: 126, distance: 212.9
click at [596, 126] on input "Oct 1, 2025, 6:56:42 AM Price change job" at bounding box center [706, 122] width 785 height 27
type input "Body Care Oct 1 - 26,, 2025"
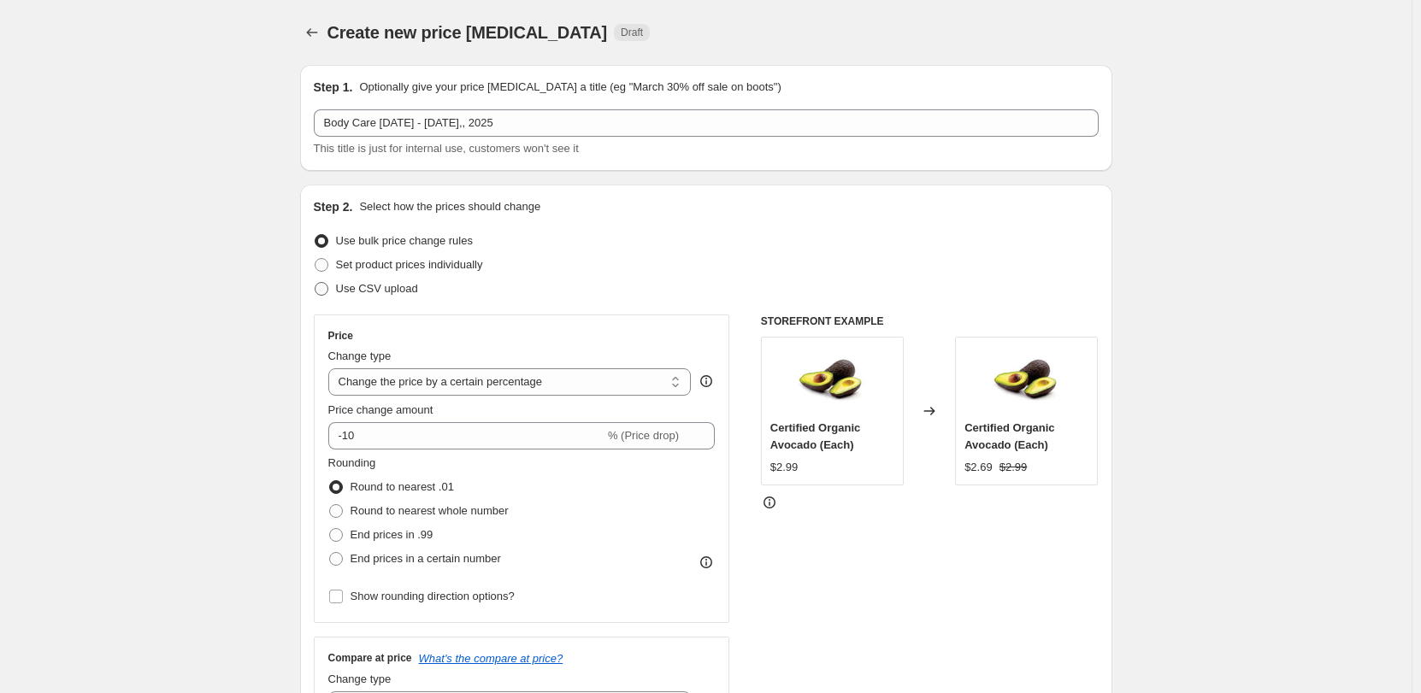
click at [358, 282] on span "Use CSV upload" at bounding box center [377, 288] width 82 height 13
click at [315, 282] on input "Use CSV upload" at bounding box center [315, 282] width 1 height 1
radio input "true"
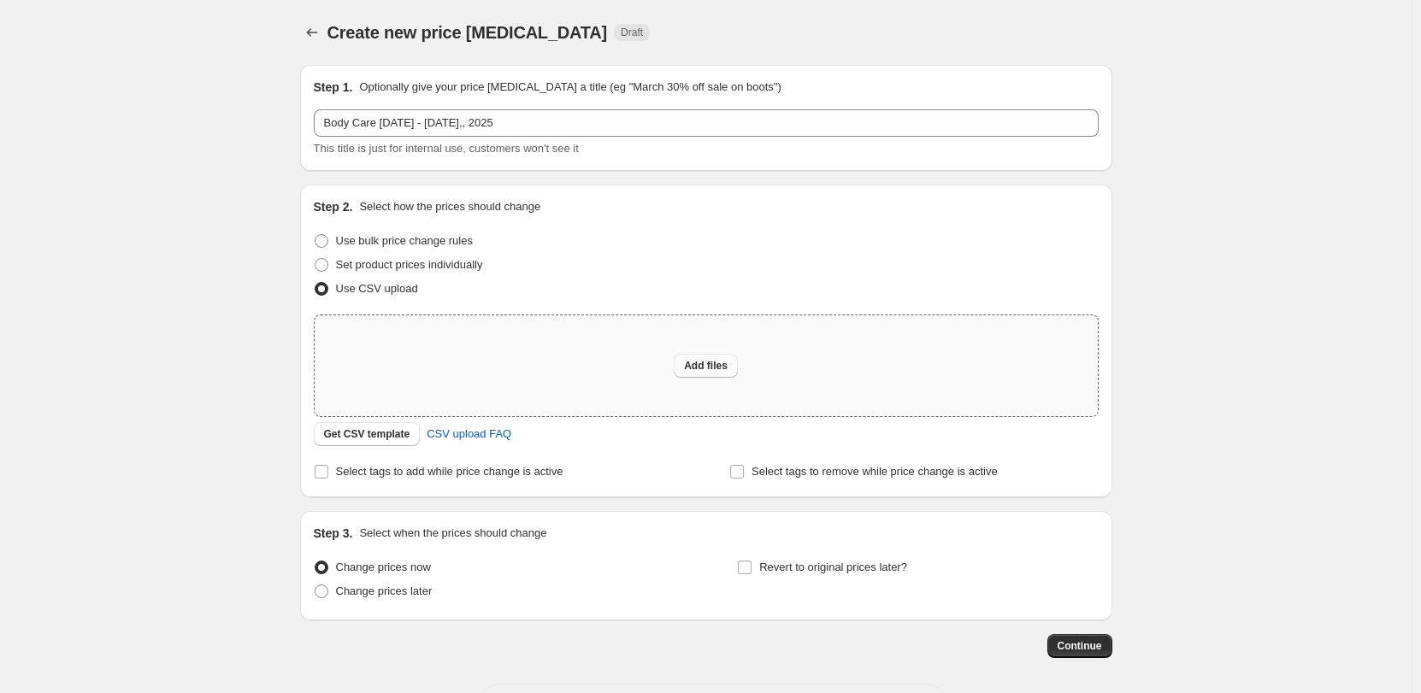
click at [712, 360] on span "Add files" at bounding box center [706, 366] width 44 height 14
type input "C:\fakepath\Oct2025 Flyer BODYCARE.csv"
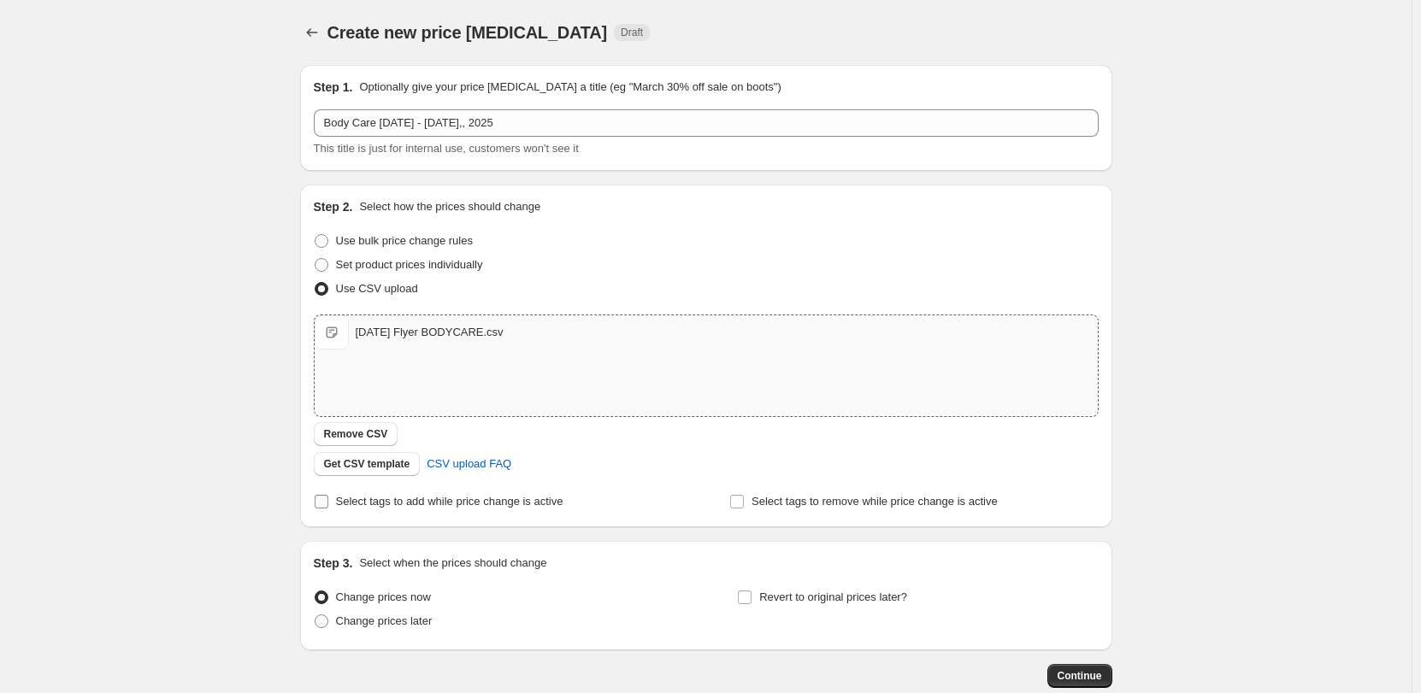
click at [380, 506] on span "Select tags to add while price change is active" at bounding box center [449, 501] width 227 height 13
click at [328, 506] on input "Select tags to add while price change is active" at bounding box center [322, 502] width 14 height 14
checkbox input "true"
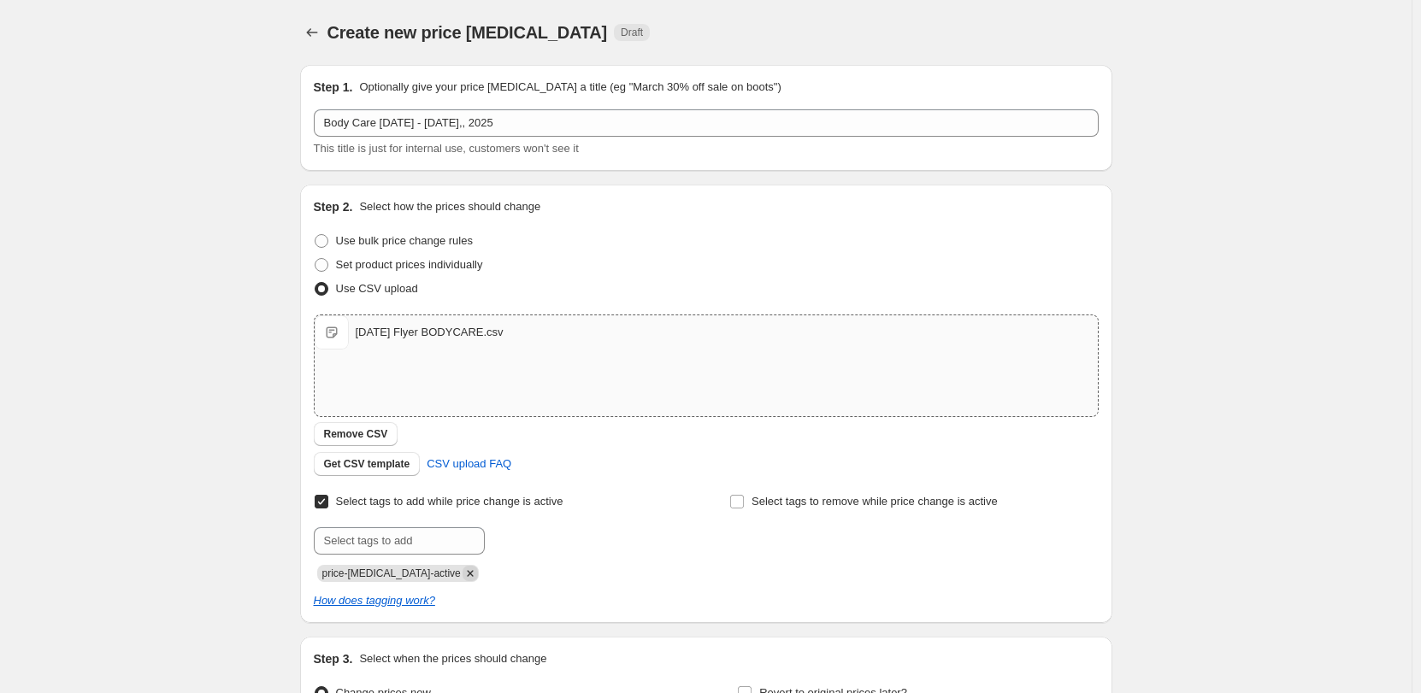
click at [463, 573] on icon "Remove price-change-job-active" at bounding box center [470, 573] width 15 height 15
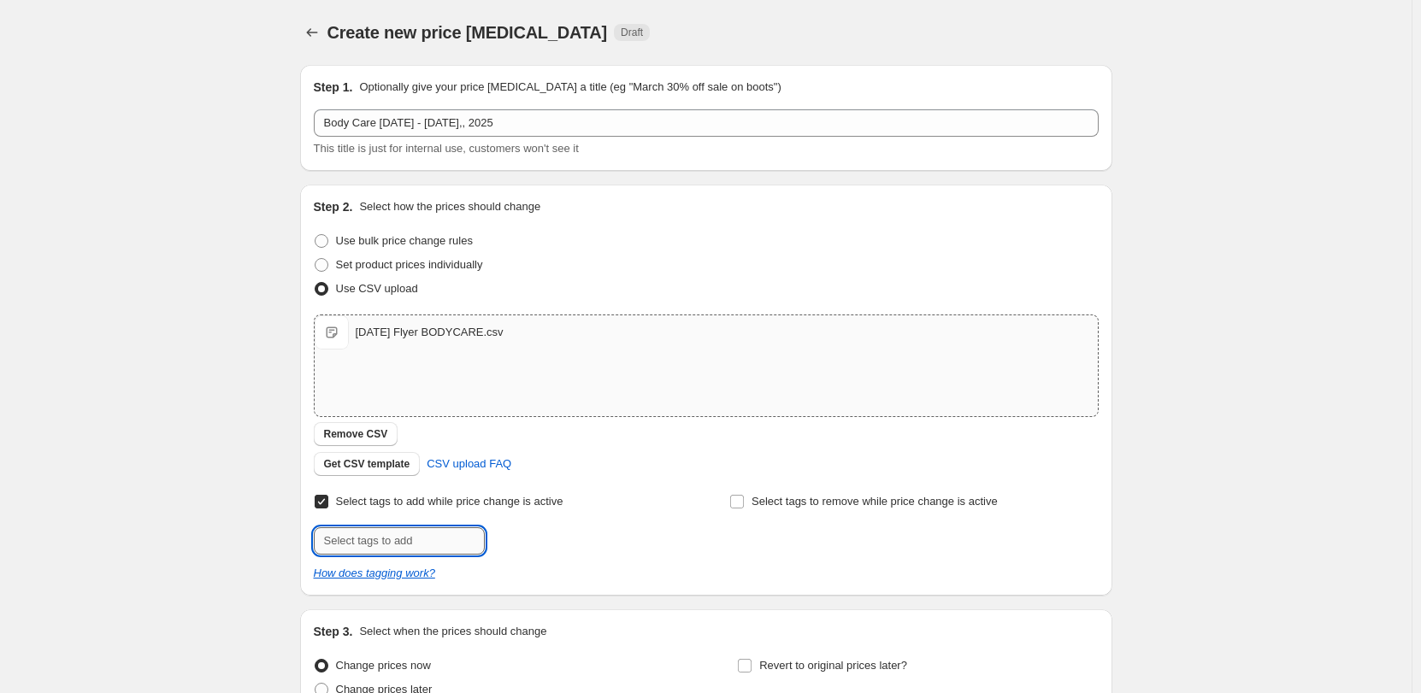
click at [442, 543] on input "text" at bounding box center [399, 541] width 171 height 27
drag, startPoint x: 410, startPoint y: 539, endPoint x: 399, endPoint y: 542, distance: 10.8
click at [410, 539] on input "text" at bounding box center [399, 541] width 171 height 27
type input "Body-Care-Specials"
click at [557, 532] on button "Add Body-Care-Sp..." at bounding box center [549, 540] width 121 height 24
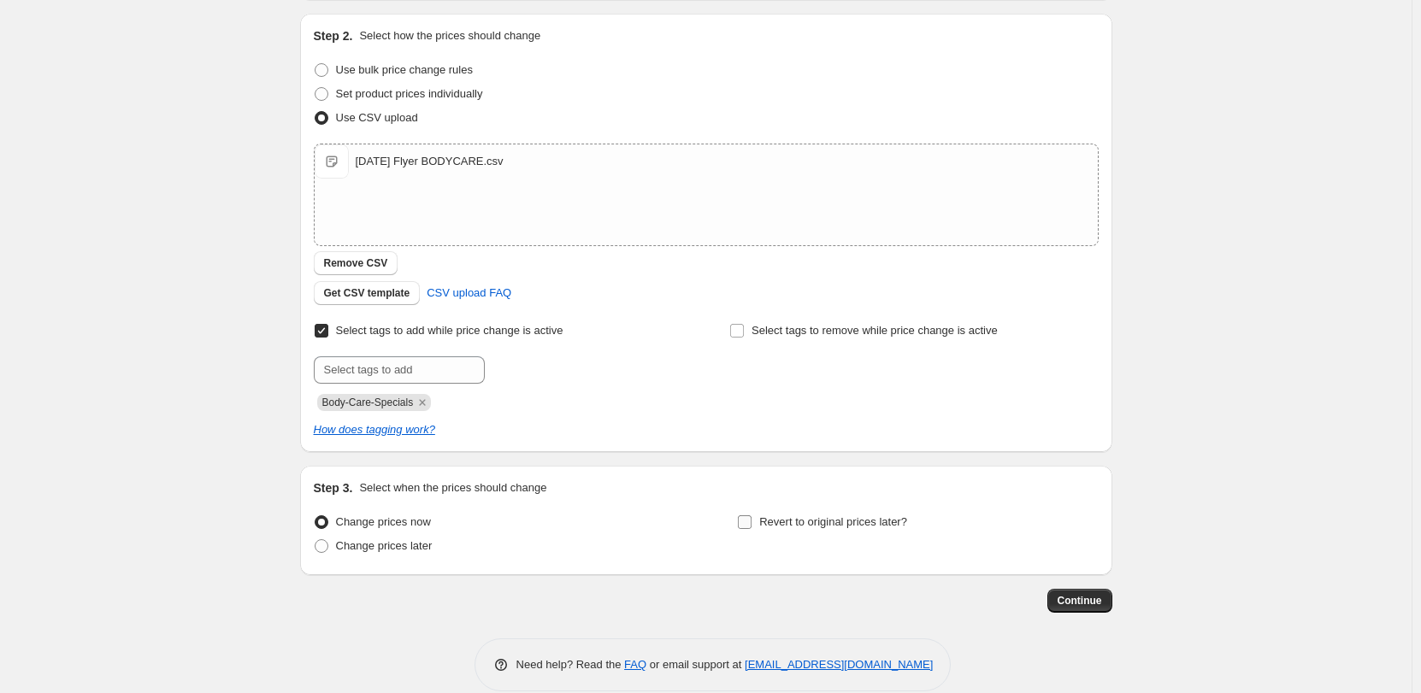
drag, startPoint x: 817, startPoint y: 531, endPoint x: 822, endPoint y: 512, distance: 19.5
click at [816, 531] on label "Revert to original prices later?" at bounding box center [822, 522] width 170 height 24
click at [752, 529] on input "Revert to original prices later?" at bounding box center [745, 523] width 14 height 14
checkbox input "true"
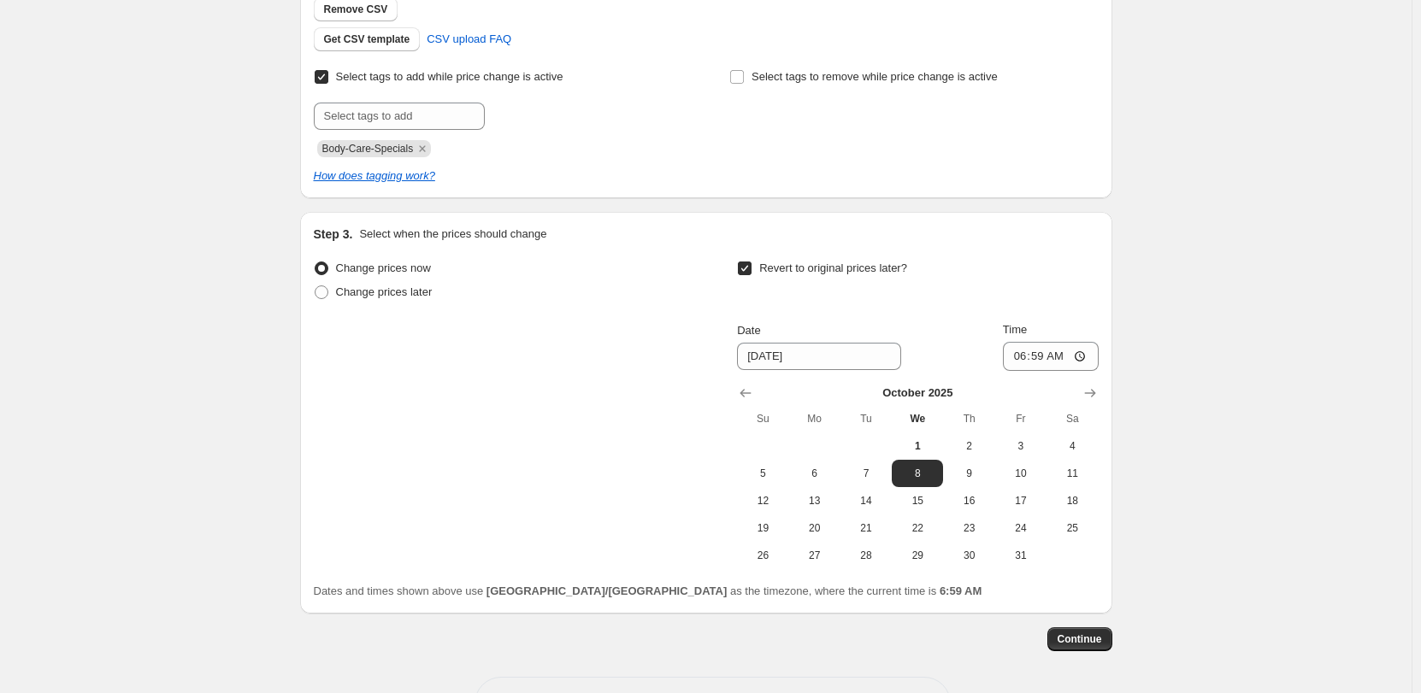
scroll to position [487, 0]
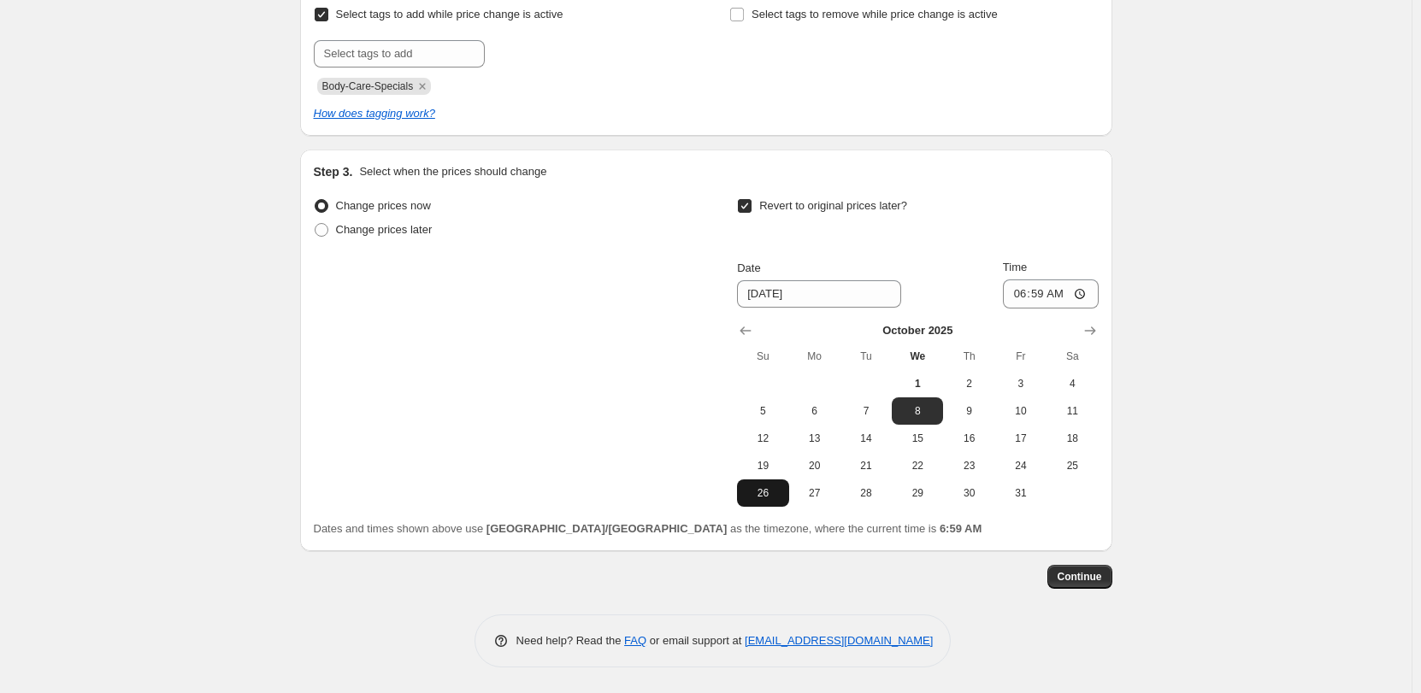
click at [771, 492] on span "26" at bounding box center [763, 493] width 38 height 14
type input "10/26/2025"
click at [1028, 292] on input "06:59" at bounding box center [1051, 294] width 96 height 29
click at [1035, 297] on input "06:59" at bounding box center [1051, 294] width 96 height 29
click at [1058, 294] on input "06:00" at bounding box center [1051, 294] width 96 height 29
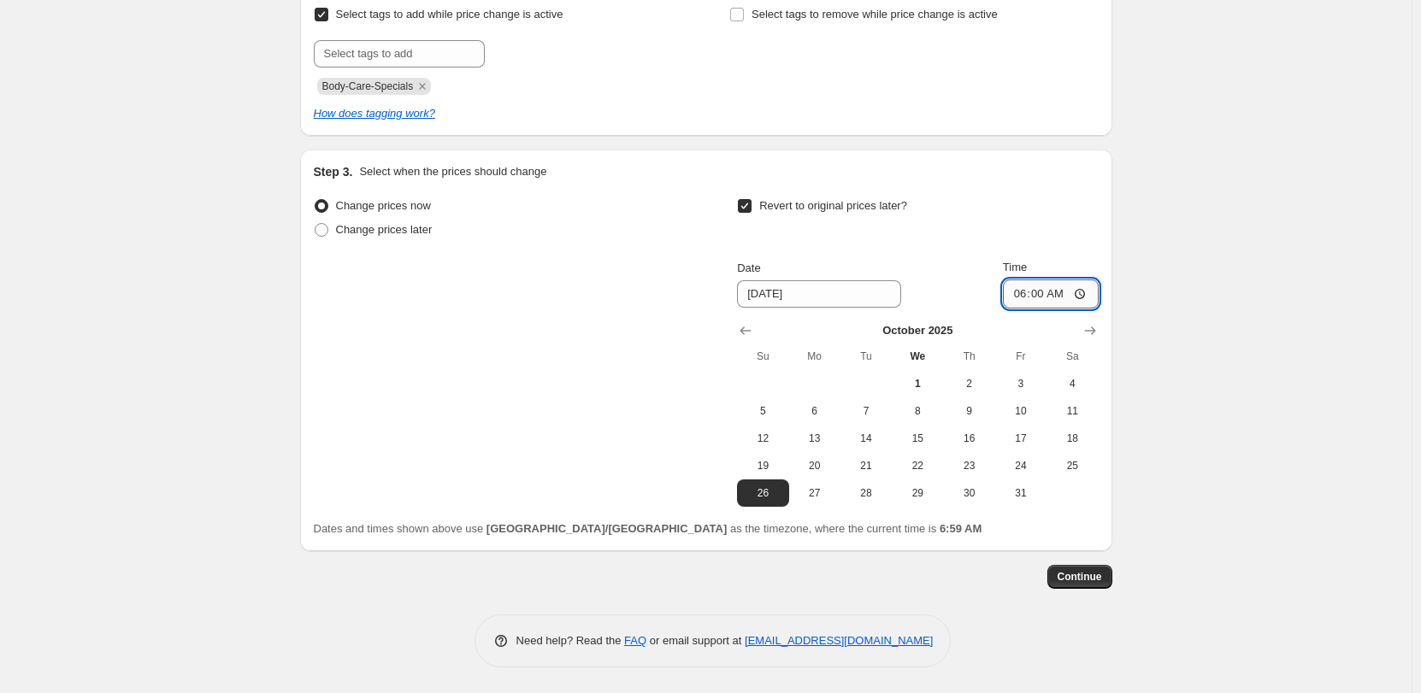
type input "18:00"
click at [1098, 575] on span "Continue" at bounding box center [1080, 577] width 44 height 14
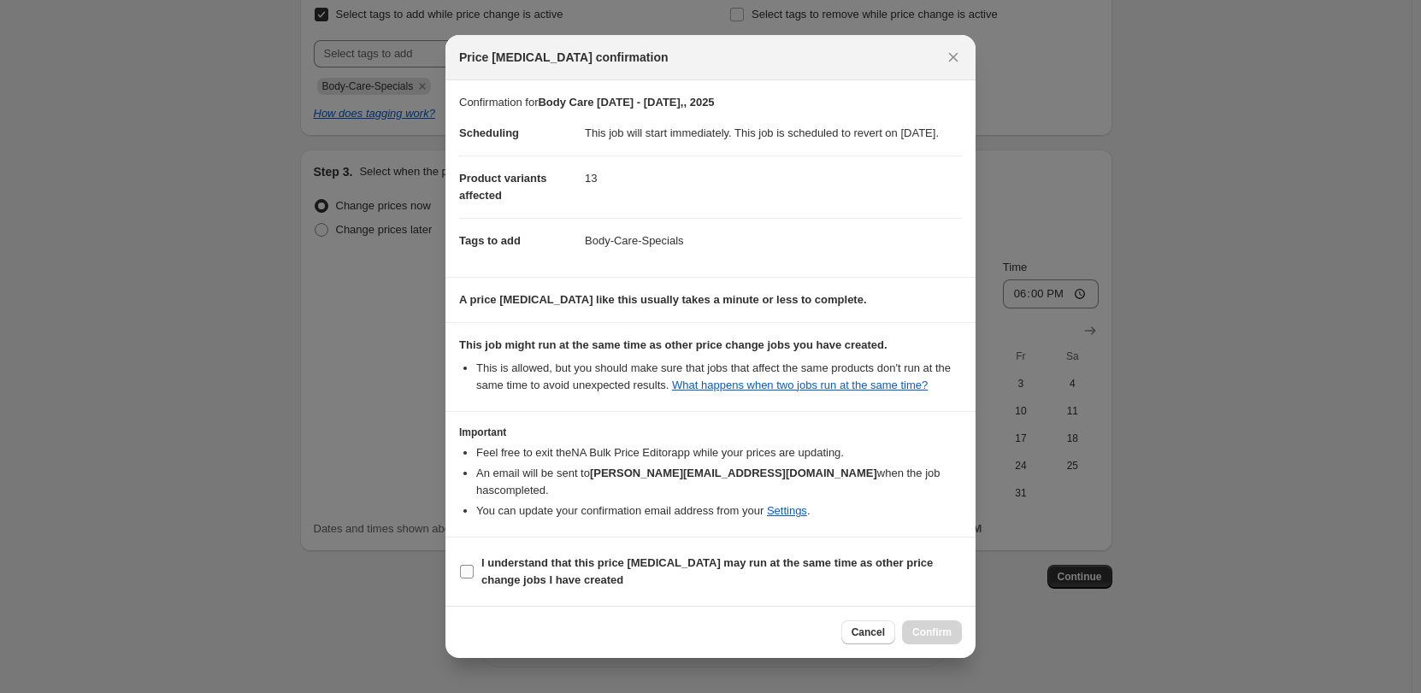
click at [560, 553] on label "I understand that this price change job may run at the same time as other price…" at bounding box center [710, 571] width 503 height 41
click at [474, 565] on input "I understand that this price change job may run at the same time as other price…" at bounding box center [467, 572] width 14 height 14
checkbox input "true"
click at [932, 625] on button "Confirm" at bounding box center [932, 633] width 60 height 24
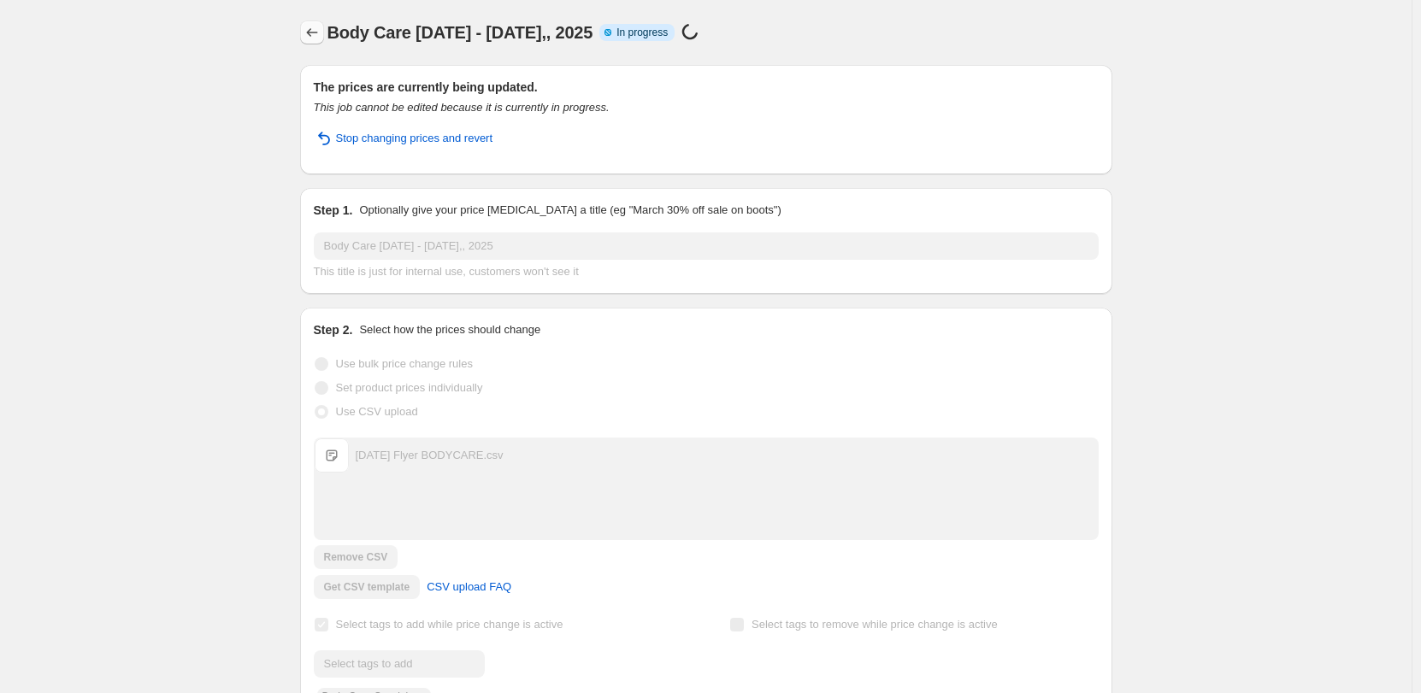
click at [316, 33] on icon "Price change jobs" at bounding box center [312, 32] width 17 height 17
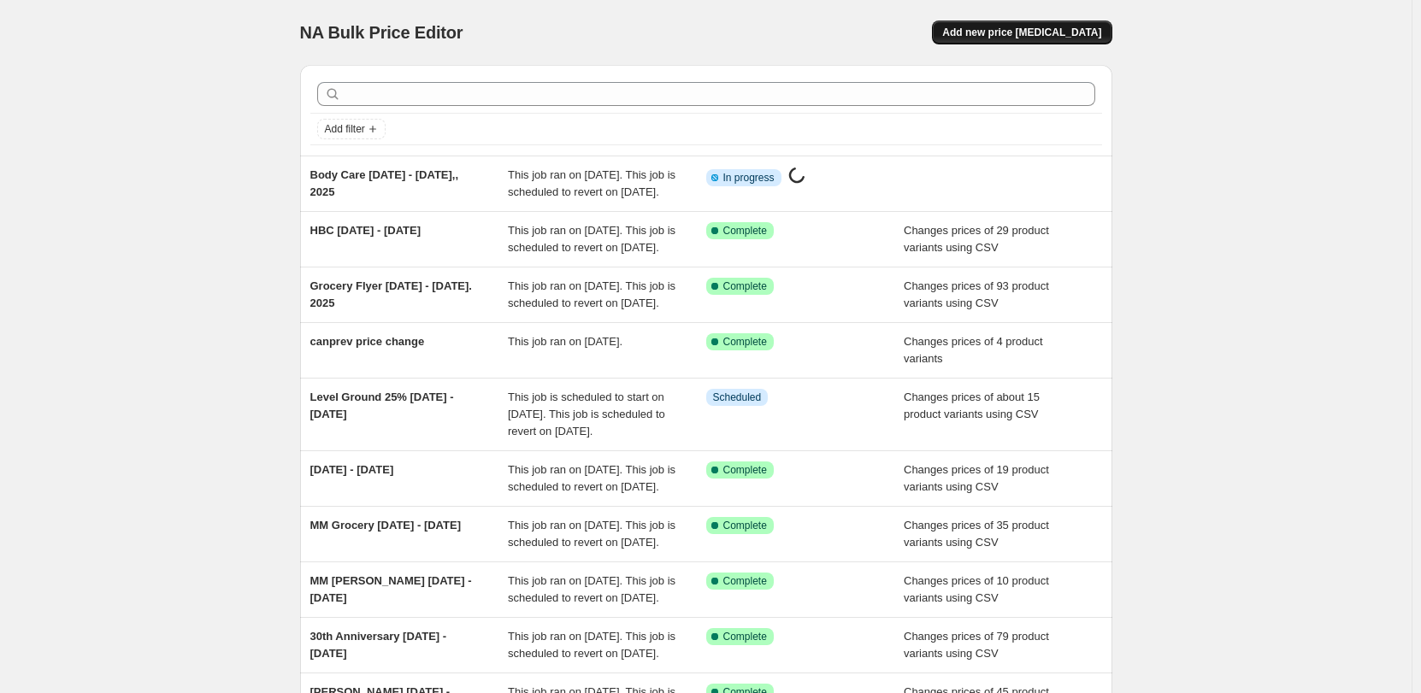
click at [1050, 26] on button "Add new price change job" at bounding box center [1022, 33] width 180 height 24
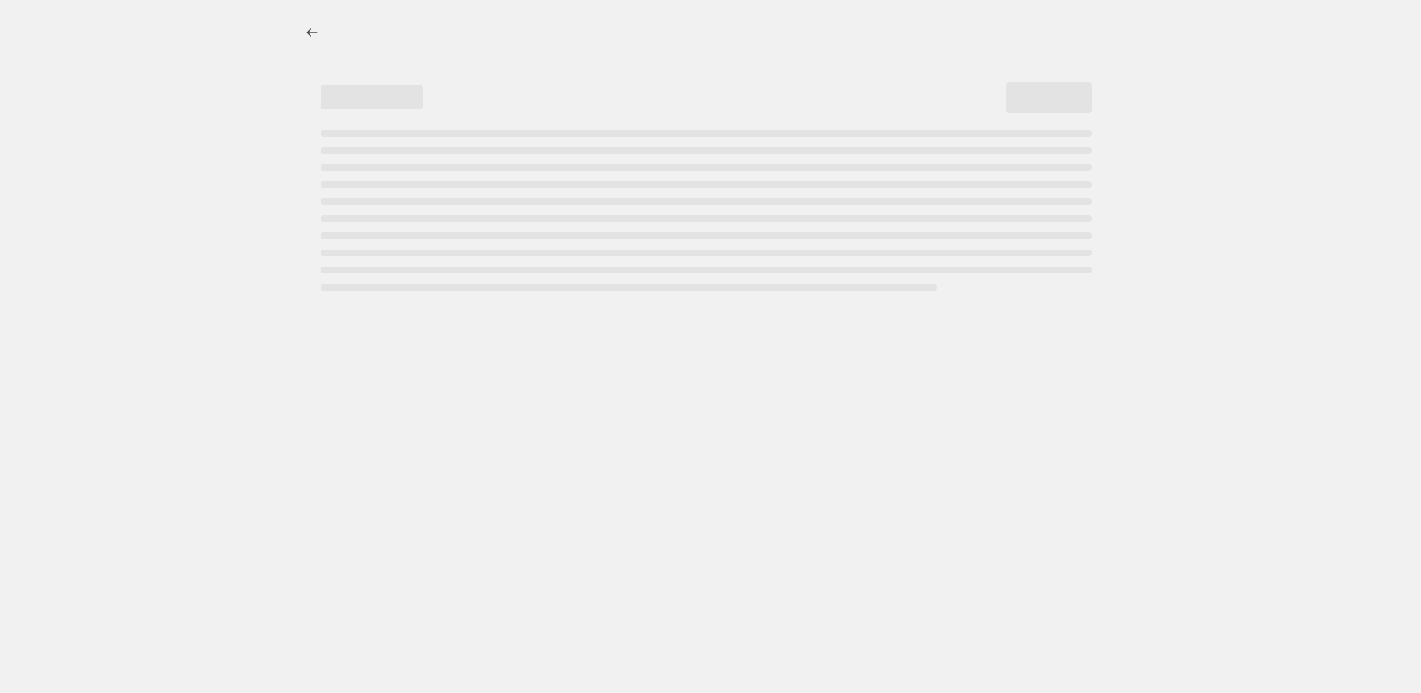
select select "percentage"
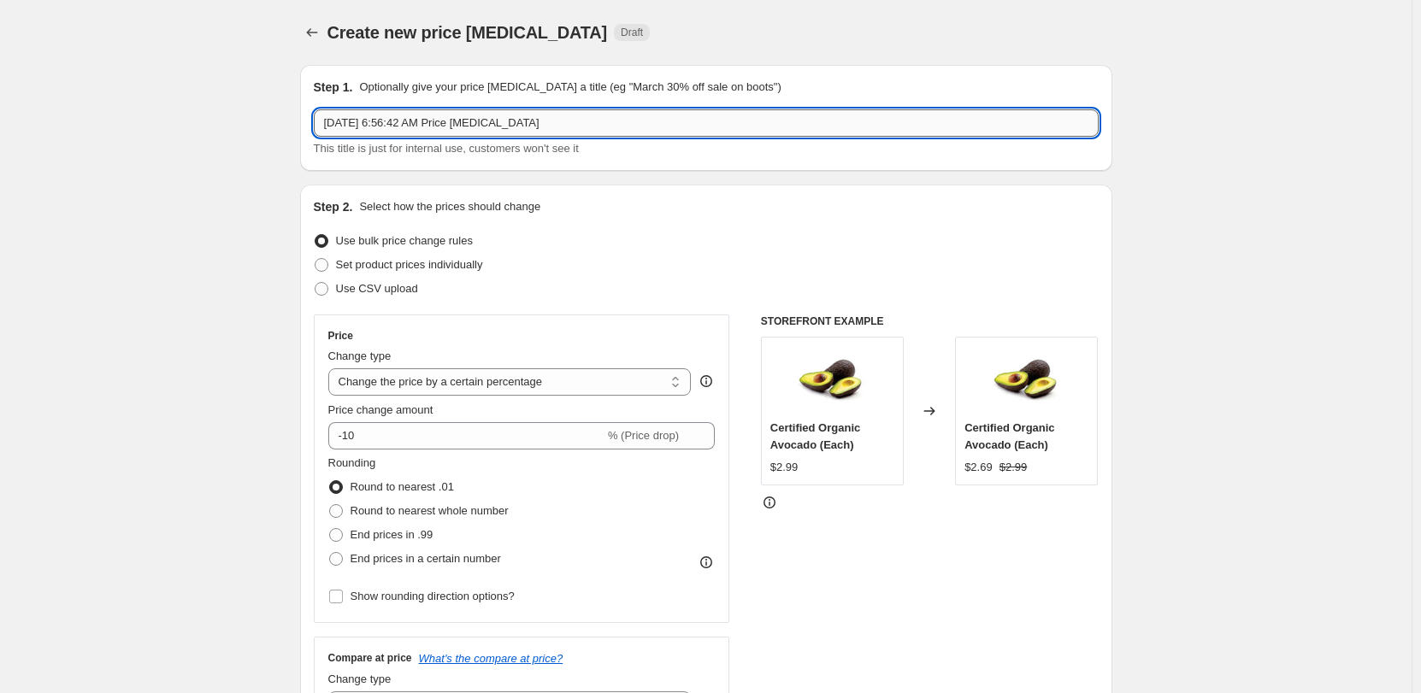
click at [326, 122] on input "Oct 1, 2025, 6:56:42 AM Price change job" at bounding box center [706, 122] width 785 height 27
type input "Grocyer Oct 1 - 26, 2025"
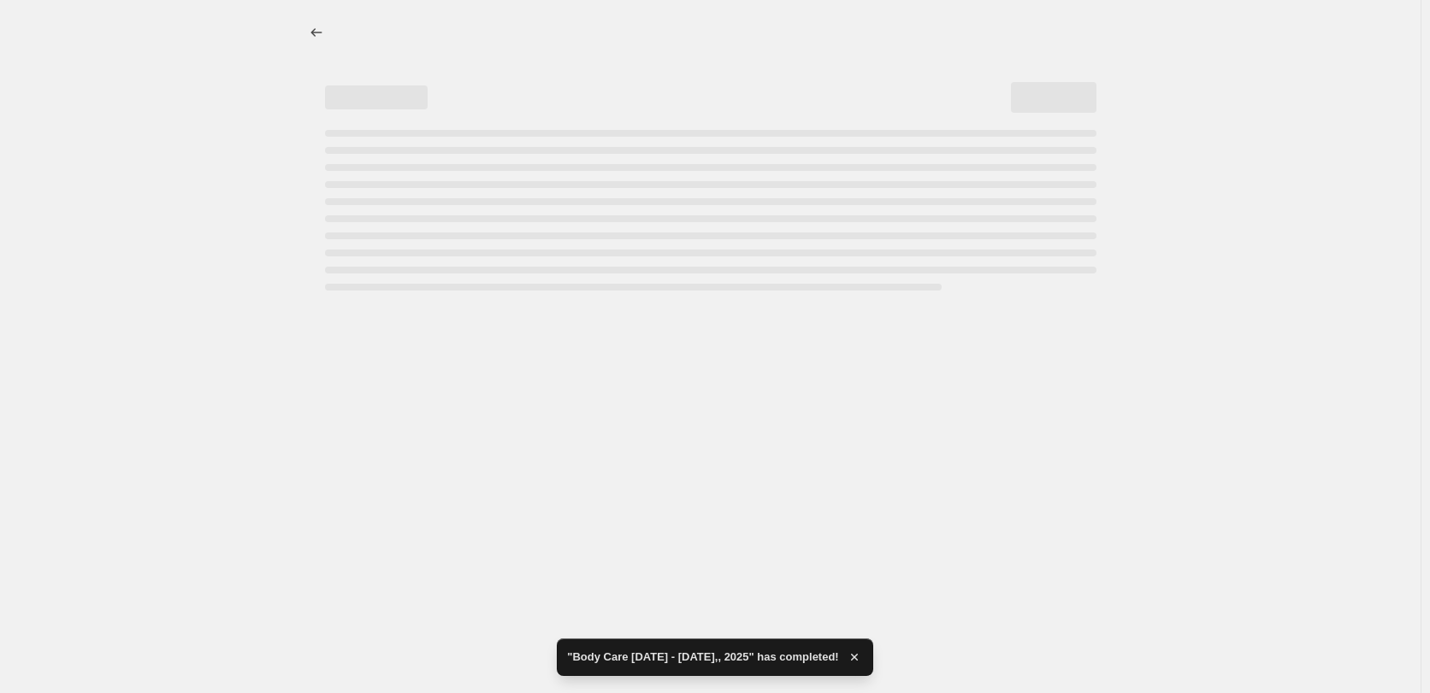
select select "percentage"
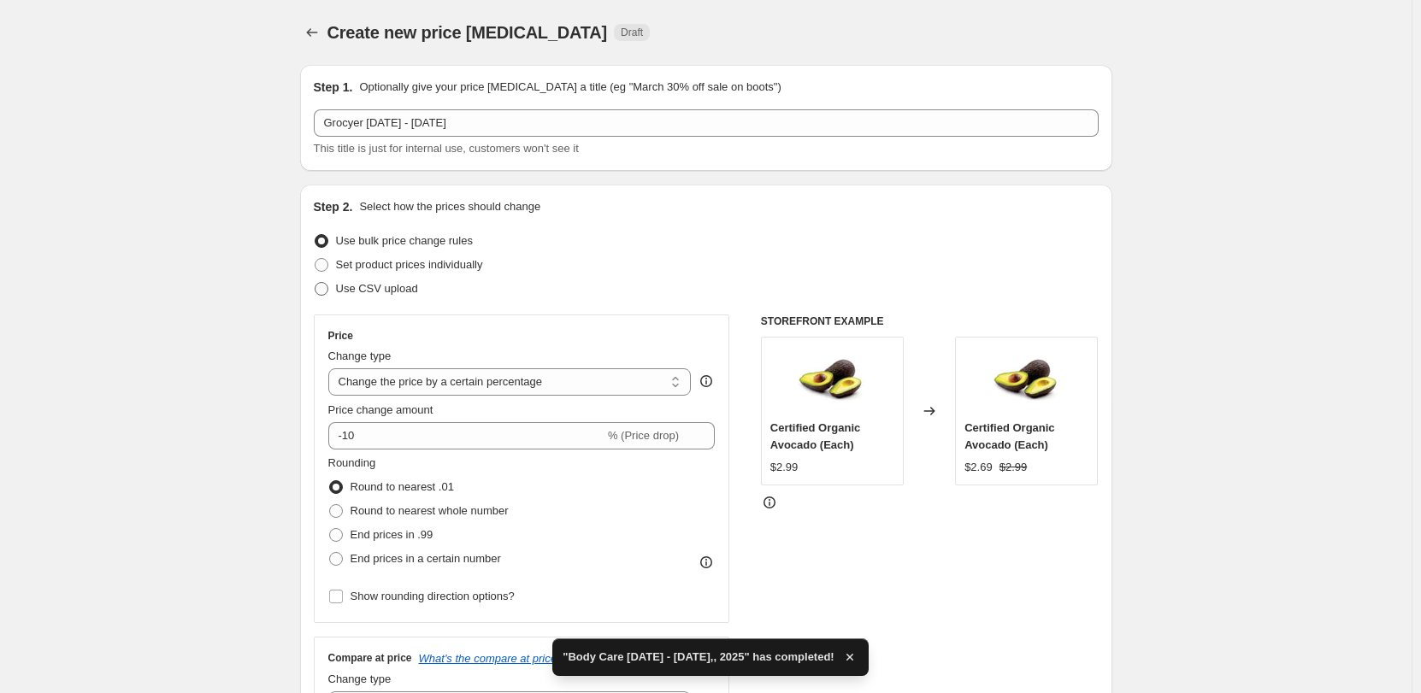
click at [385, 285] on span "Use CSV upload" at bounding box center [377, 288] width 82 height 13
click at [315, 283] on input "Use CSV upload" at bounding box center [315, 282] width 1 height 1
radio input "true"
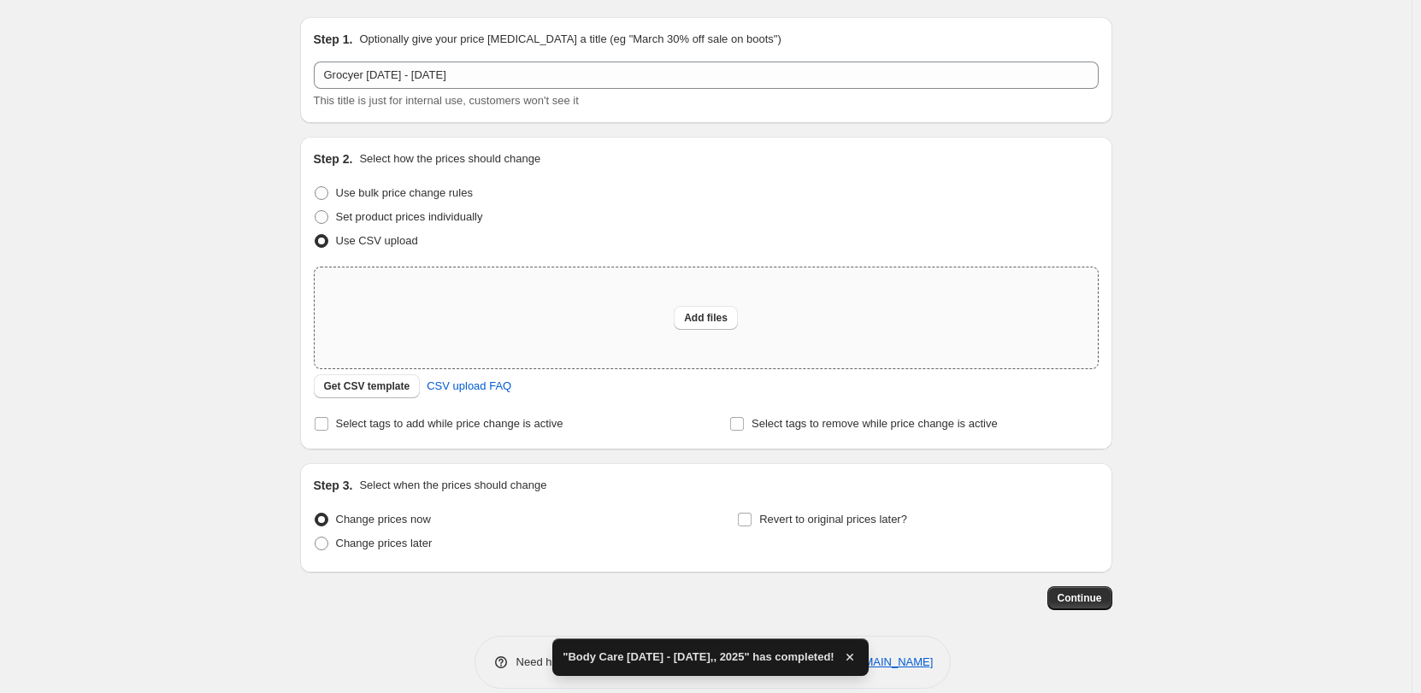
scroll to position [69, 0]
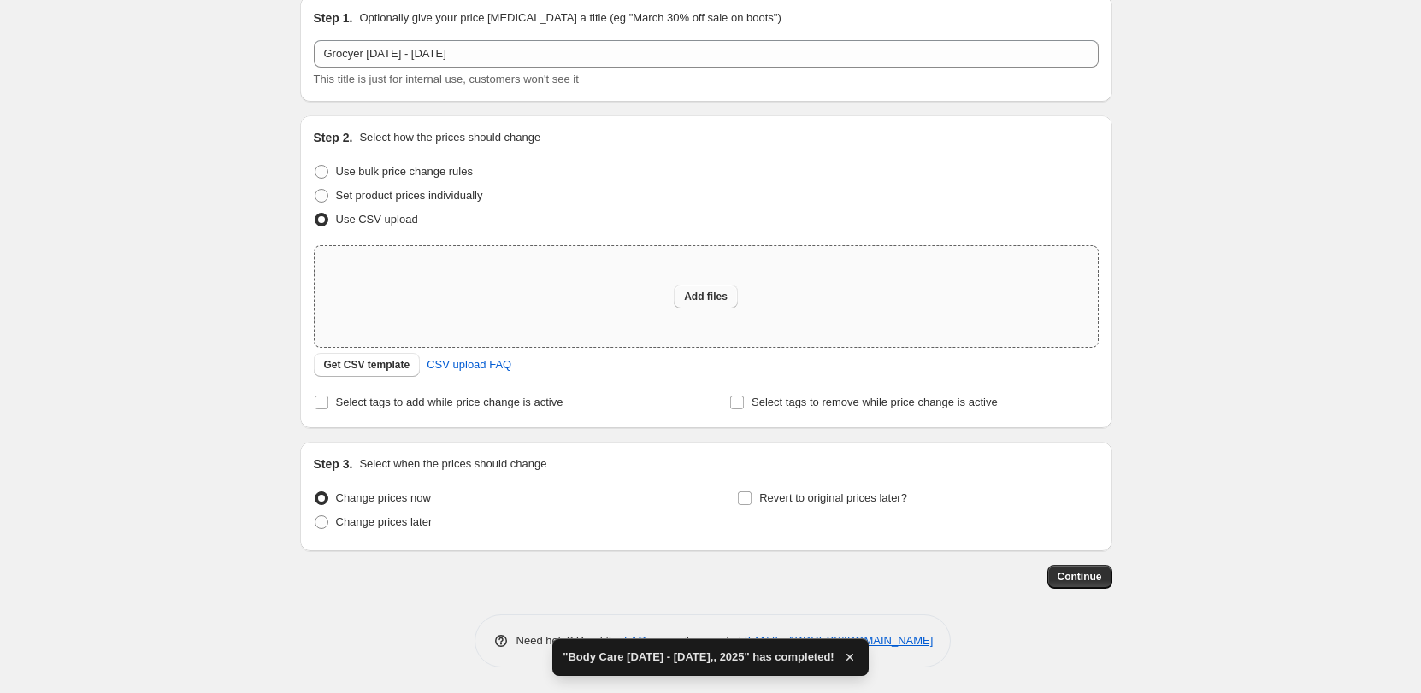
click at [706, 303] on span "Add files" at bounding box center [706, 297] width 44 height 14
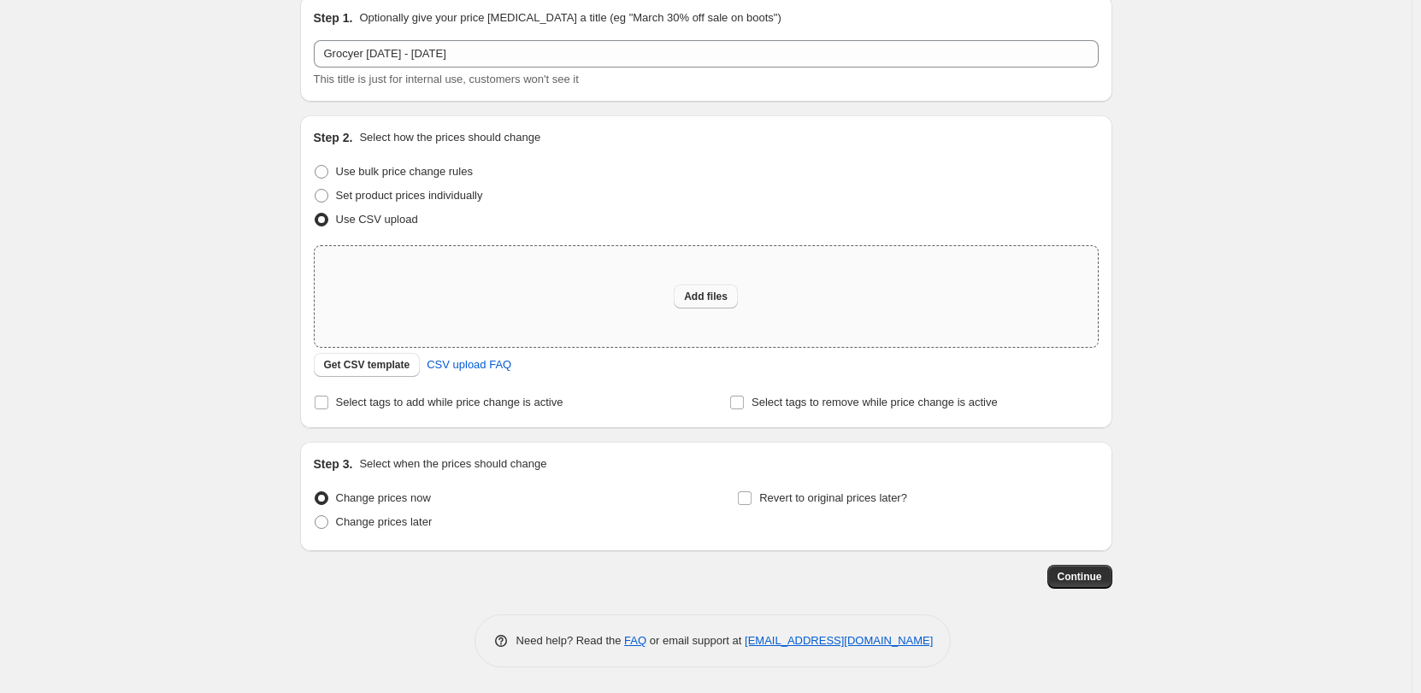
type input "C:\fakepath\Oct2025 Flyer SPORTS.csv"
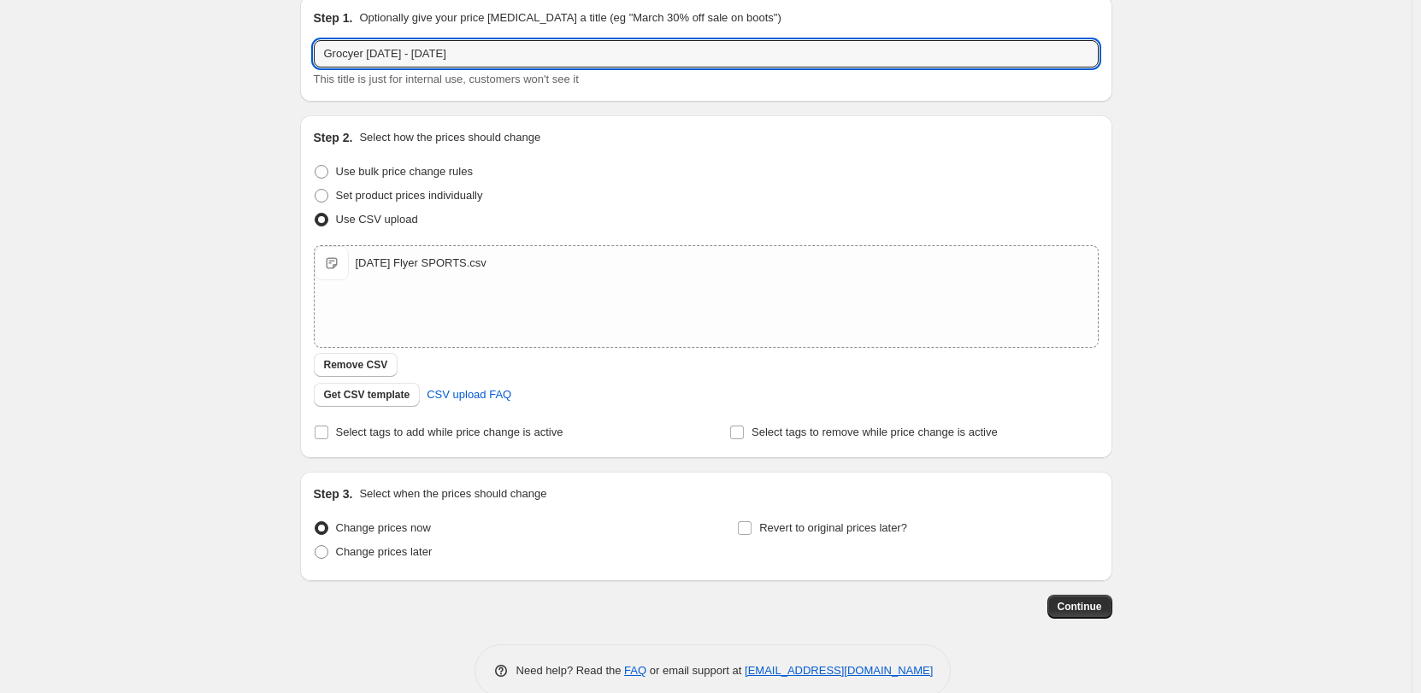
drag, startPoint x: 363, startPoint y: 52, endPoint x: 283, endPoint y: 53, distance: 80.4
click at [283, 53] on div "Create new price change job. This page is ready Create new price change job Dra…" at bounding box center [706, 327] width 853 height 793
type input "Sports Oct 1 - 26, 2025"
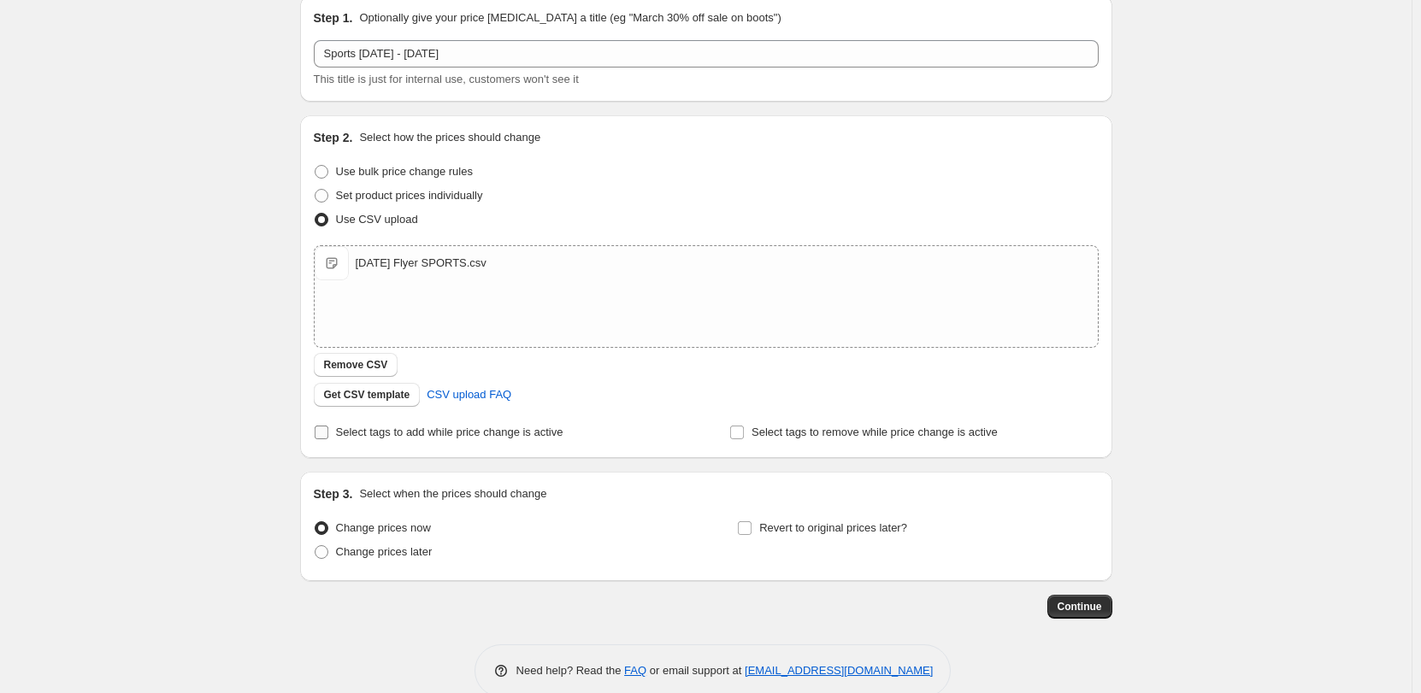
click at [366, 430] on span "Select tags to add while price change is active" at bounding box center [449, 432] width 227 height 13
click at [328, 430] on input "Select tags to add while price change is active" at bounding box center [322, 433] width 14 height 14
checkbox input "true"
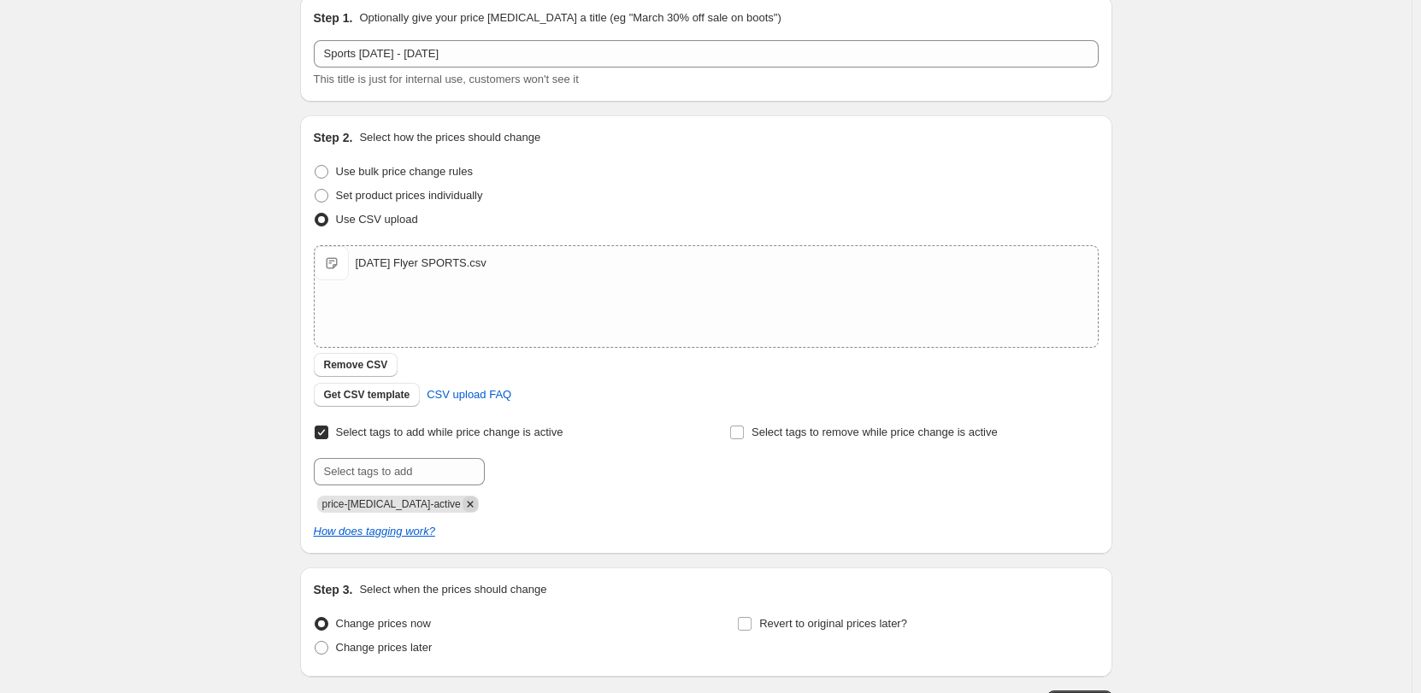
click at [463, 508] on icon "Remove price-change-job-active" at bounding box center [470, 504] width 15 height 15
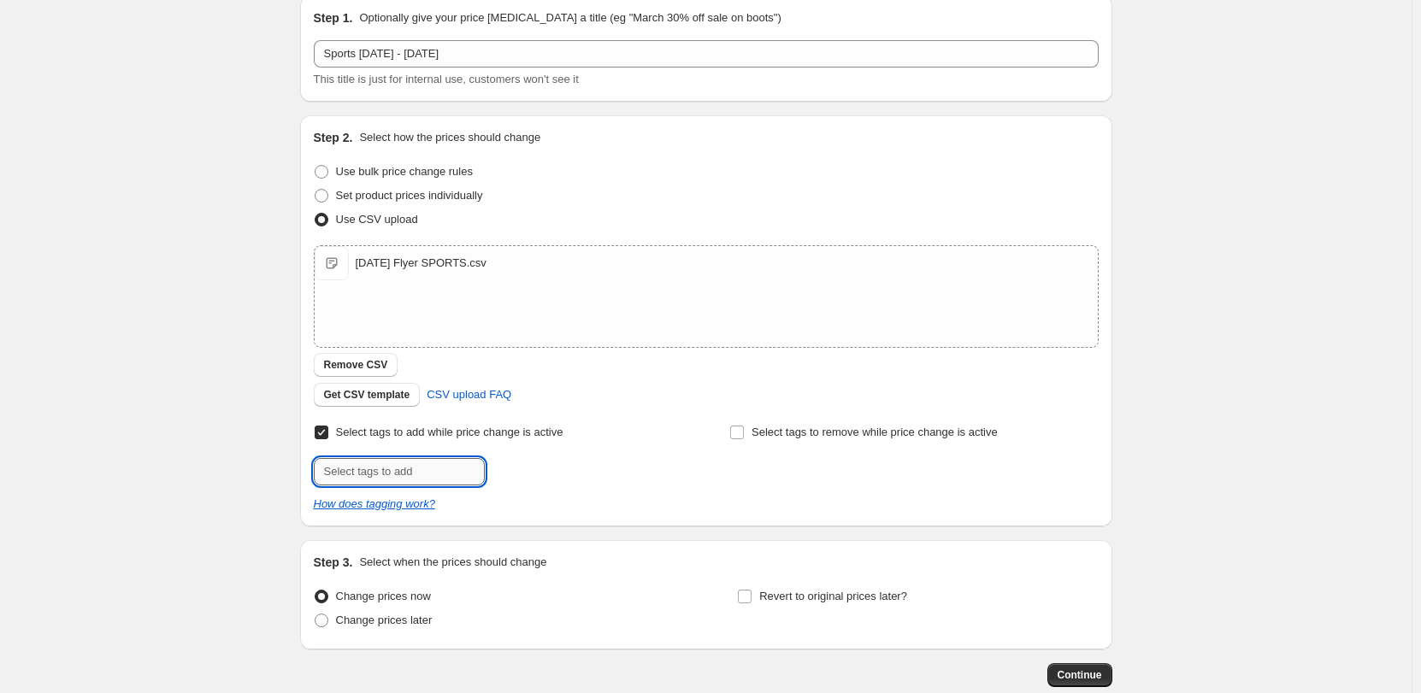
click at [451, 462] on input "text" at bounding box center [399, 471] width 171 height 27
type input "Sports-Nutrition-Specials"
click at [519, 469] on b "Add" at bounding box center [509, 470] width 20 height 12
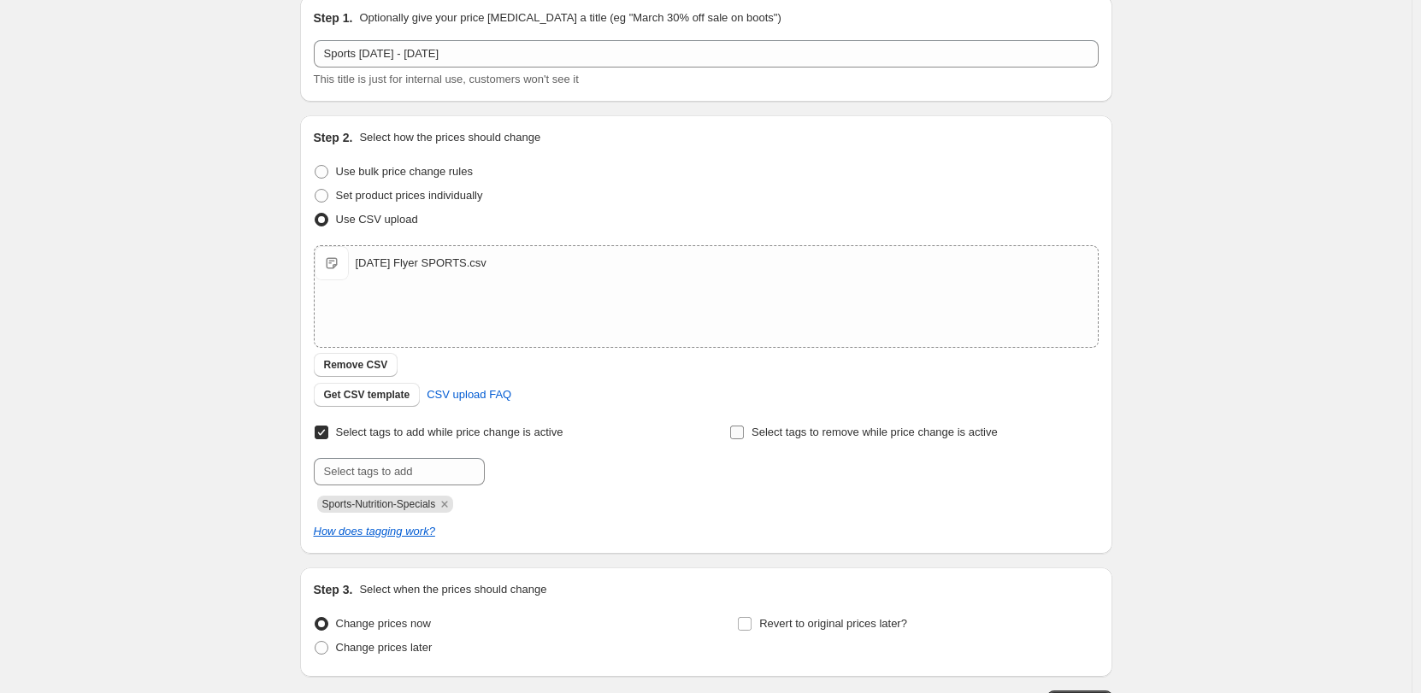
click at [766, 434] on span "Select tags to remove while price change is active" at bounding box center [875, 432] width 246 height 13
click at [744, 434] on input "Select tags to remove while price change is active" at bounding box center [737, 433] width 14 height 14
click at [744, 429] on input "Select tags to remove while price change is active" at bounding box center [737, 433] width 14 height 14
checkbox input "false"
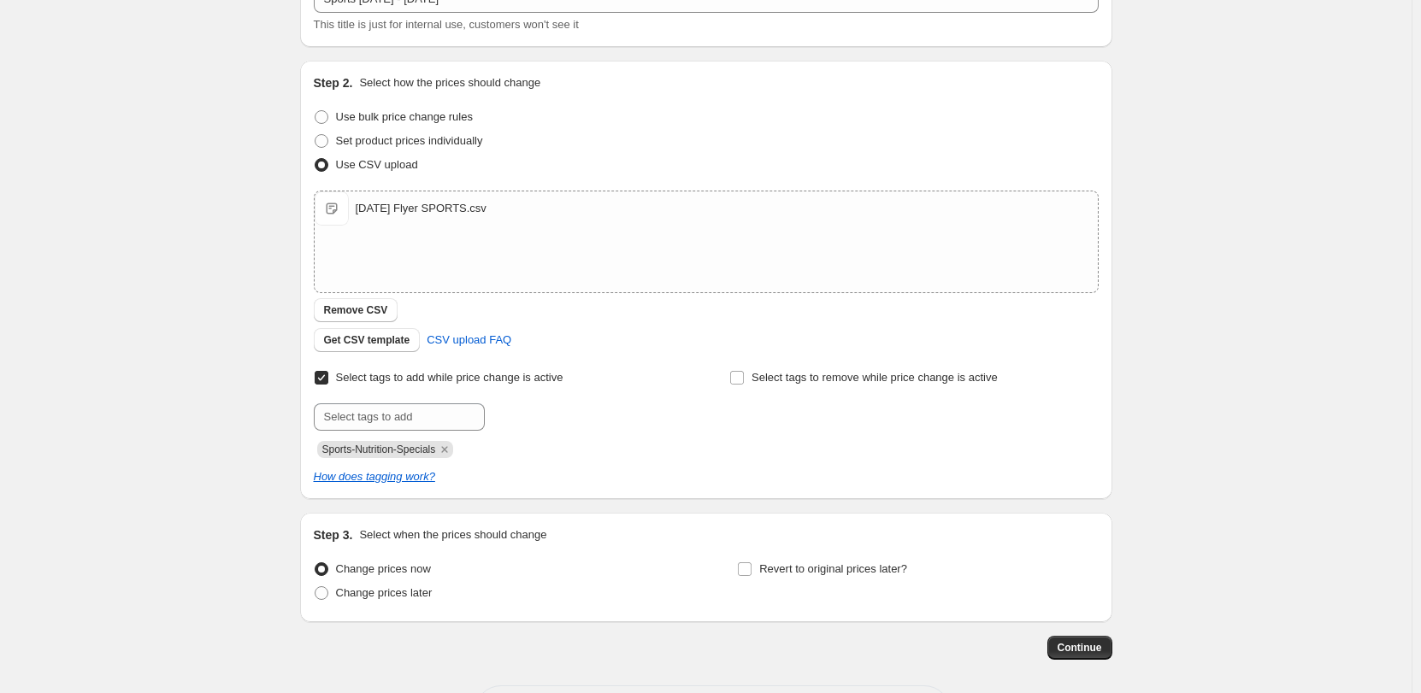
scroll to position [195, 0]
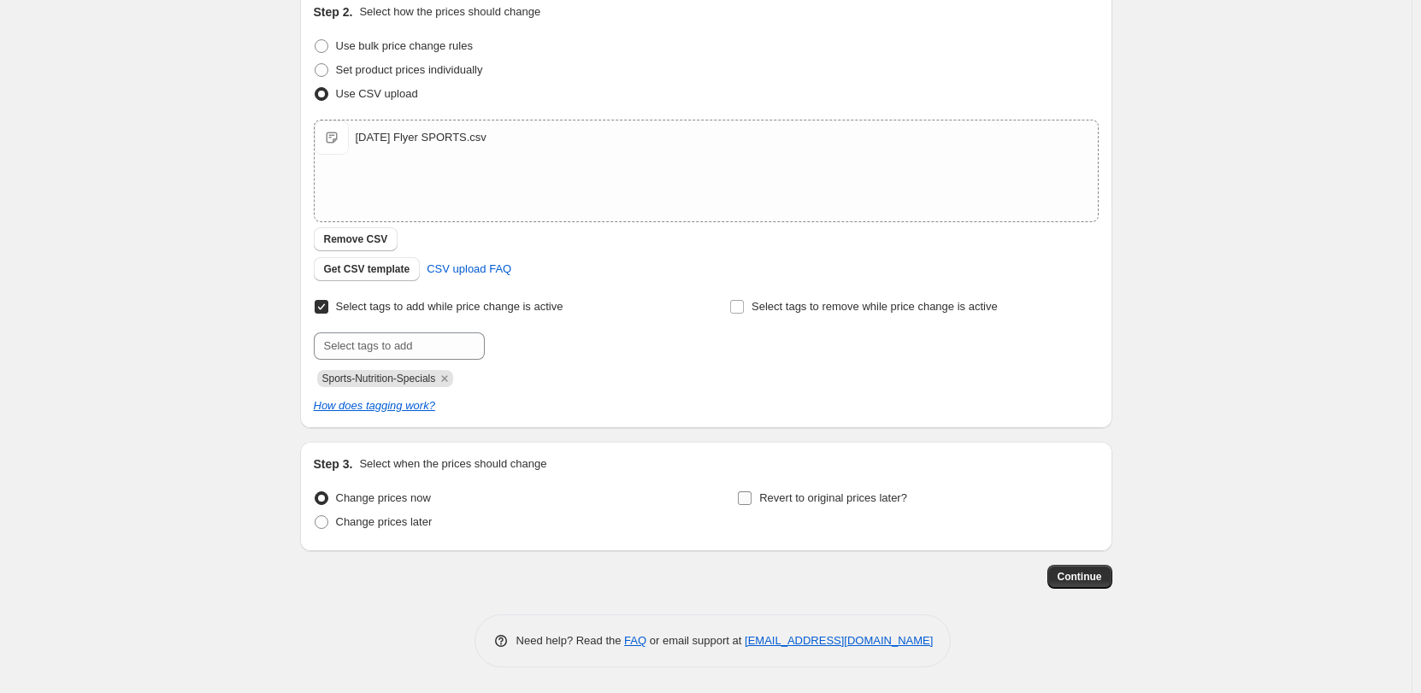
click at [816, 504] on span "Revert to original prices later?" at bounding box center [833, 498] width 148 height 13
click at [752, 504] on input "Revert to original prices later?" at bounding box center [745, 499] width 14 height 14
checkbox input "true"
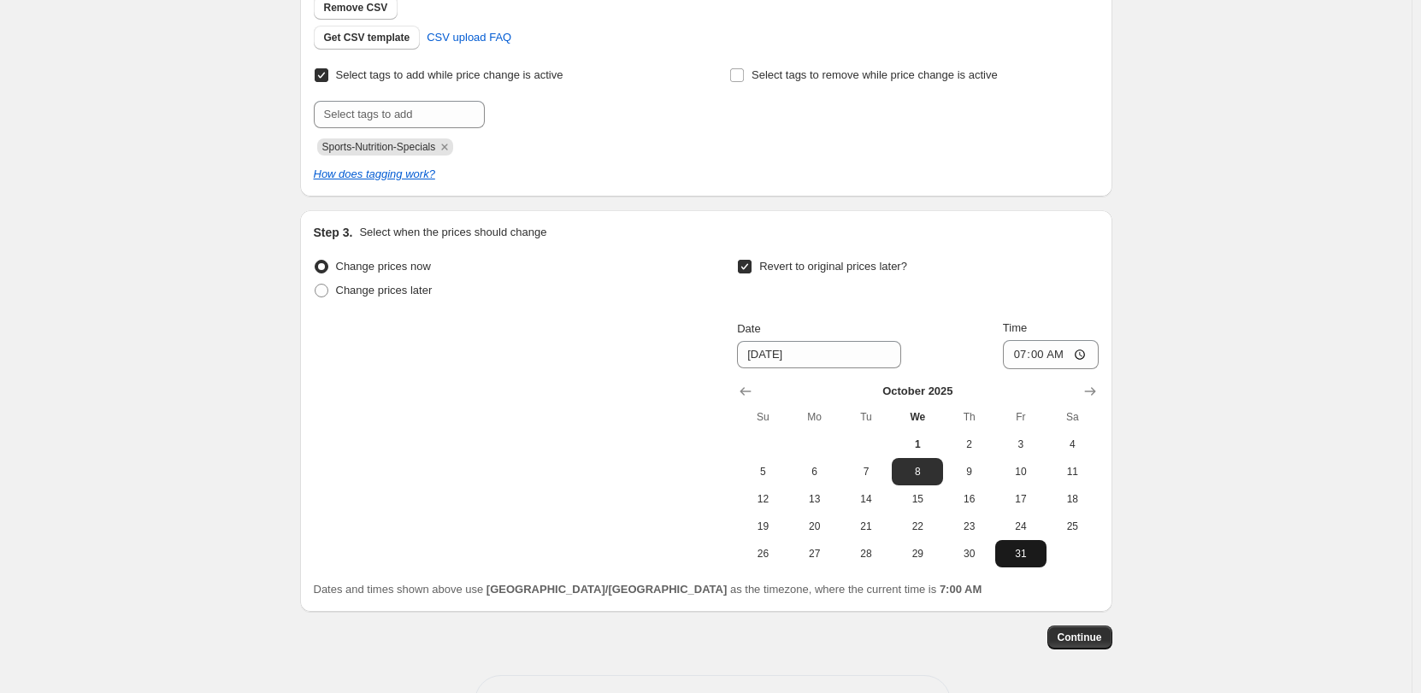
scroll to position [487, 0]
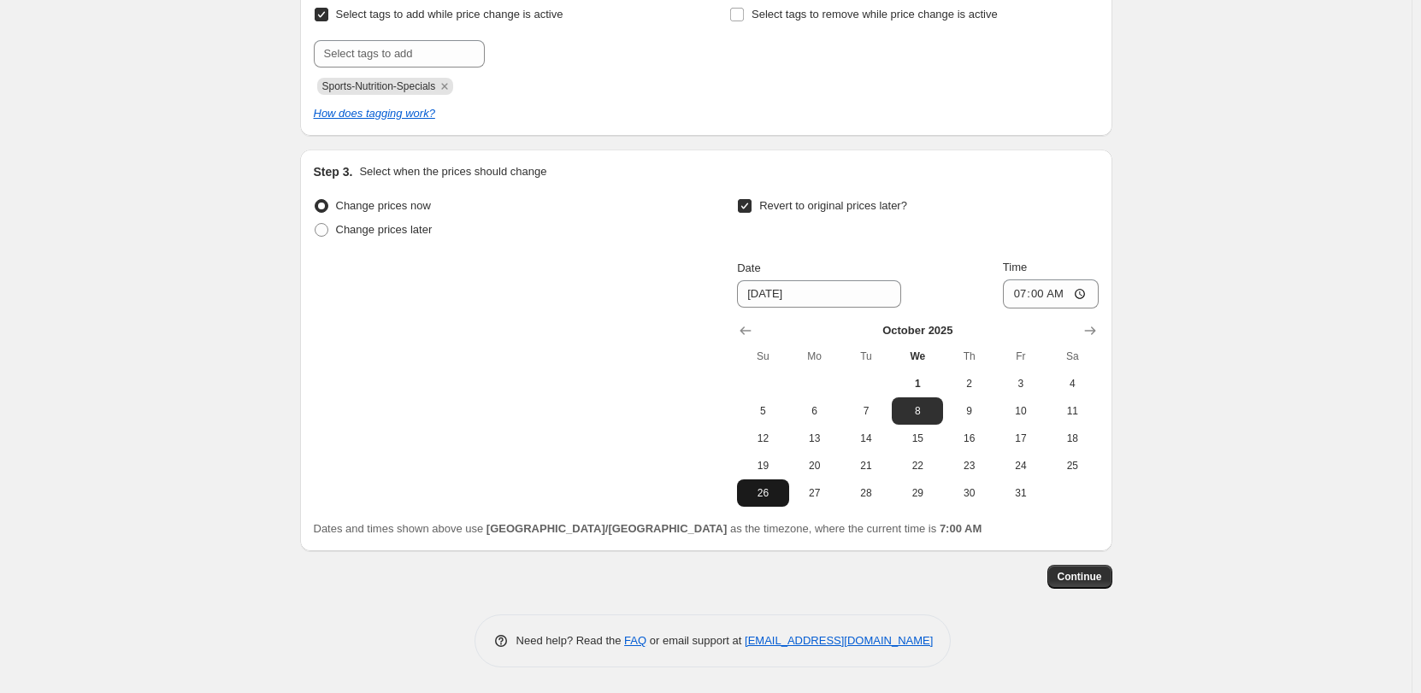
click at [763, 493] on span "26" at bounding box center [763, 493] width 38 height 14
type input "10/26/2025"
click at [1020, 294] on input "07:00" at bounding box center [1051, 294] width 96 height 29
type input "18:00"
click at [1082, 576] on span "Continue" at bounding box center [1080, 577] width 44 height 14
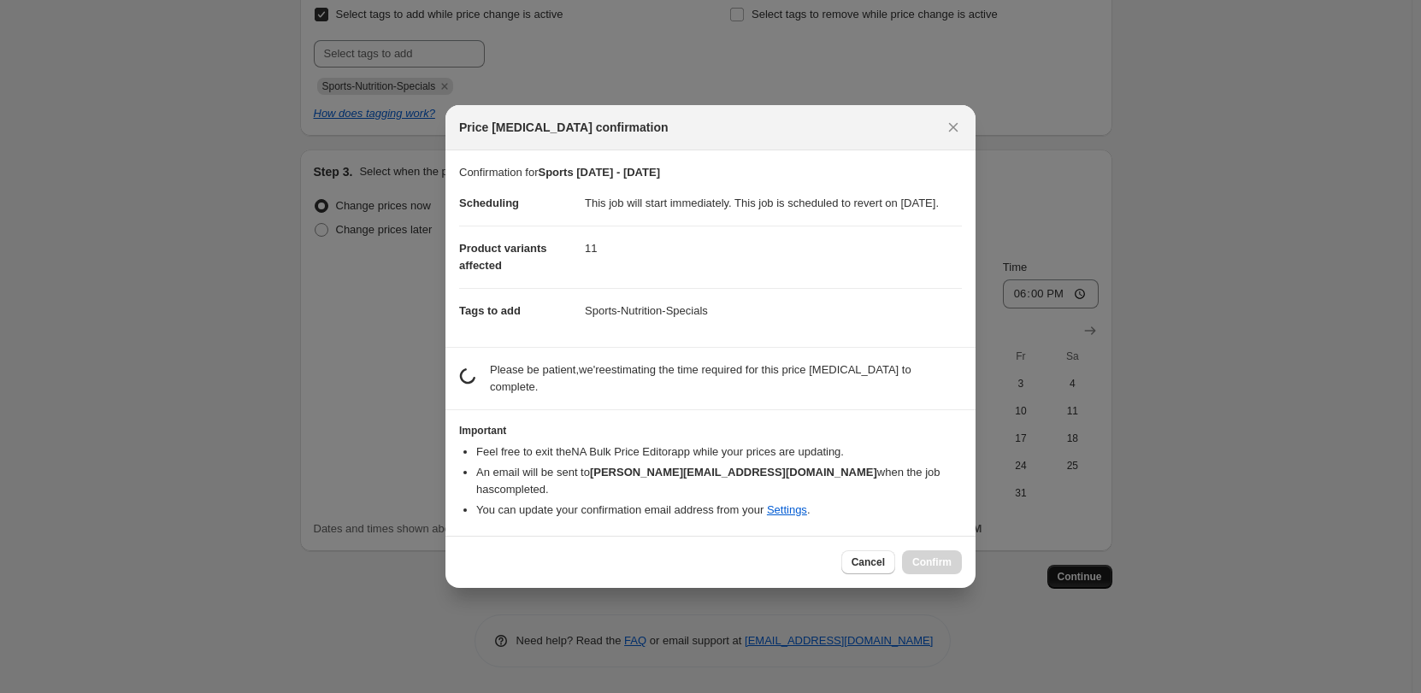
scroll to position [0, 0]
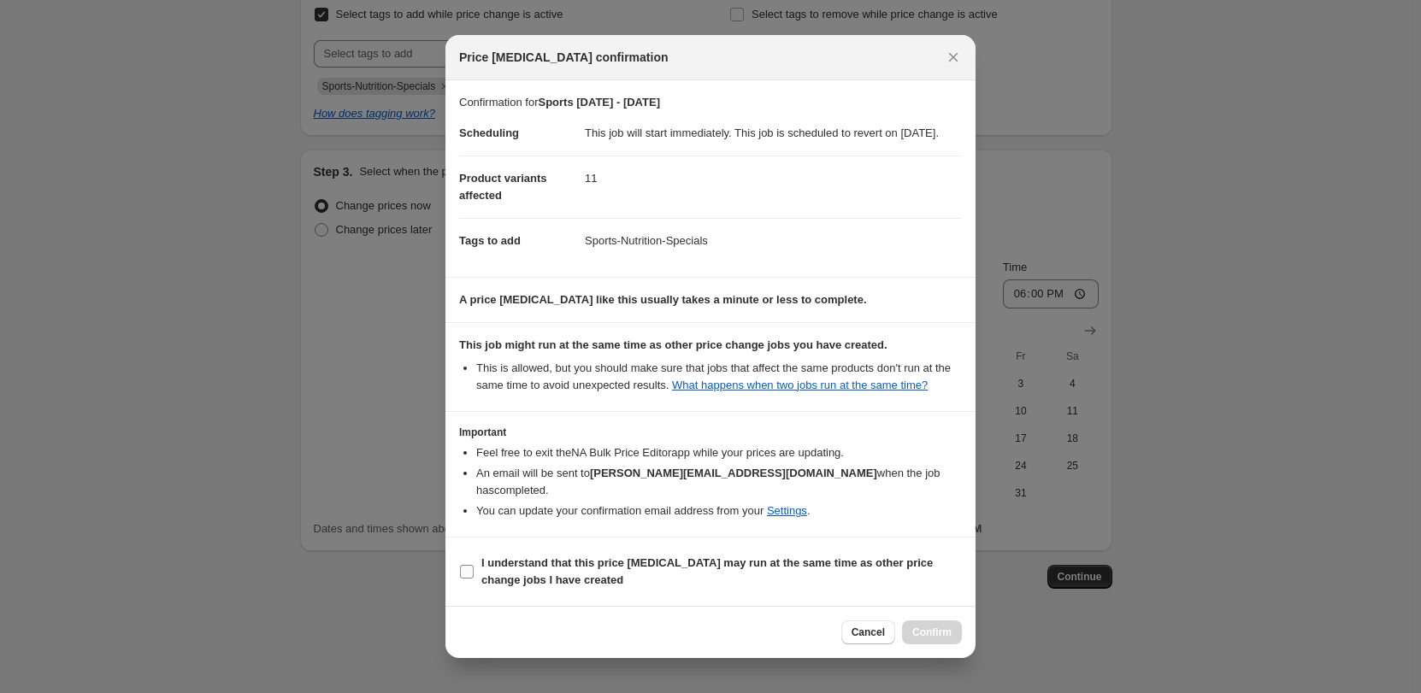
drag, startPoint x: 505, startPoint y: 563, endPoint x: 545, endPoint y: 572, distance: 41.1
click at [504, 563] on b "I understand that this price change job may run at the same time as other price…" at bounding box center [706, 572] width 451 height 30
click at [468, 569] on input "I understand that this price change job may run at the same time as other price…" at bounding box center [467, 572] width 14 height 14
checkbox input "true"
click at [941, 629] on span "Confirm" at bounding box center [931, 633] width 39 height 14
